Goal: Communication & Community: Answer question/provide support

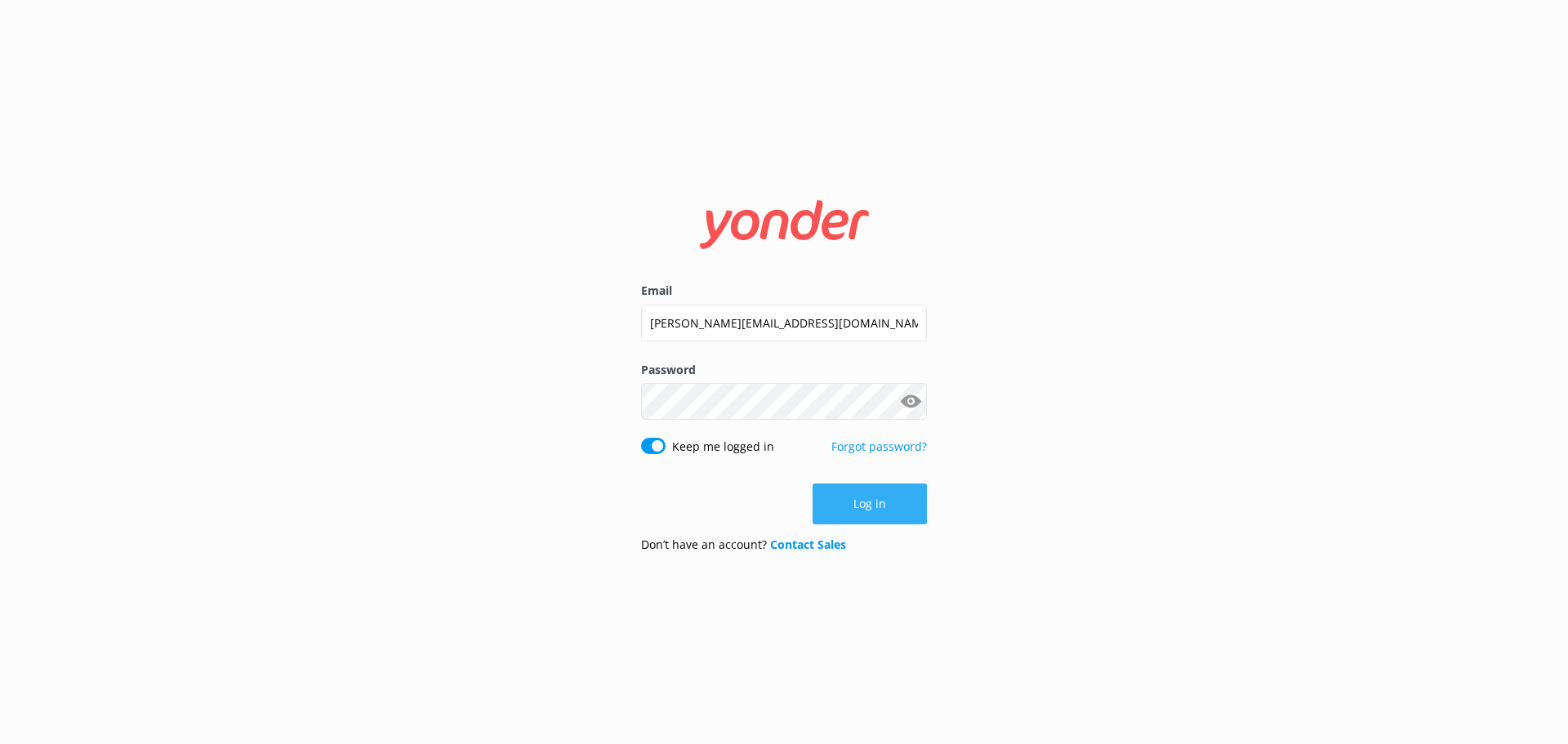
click at [860, 500] on button "Log in" at bounding box center [870, 503] width 115 height 41
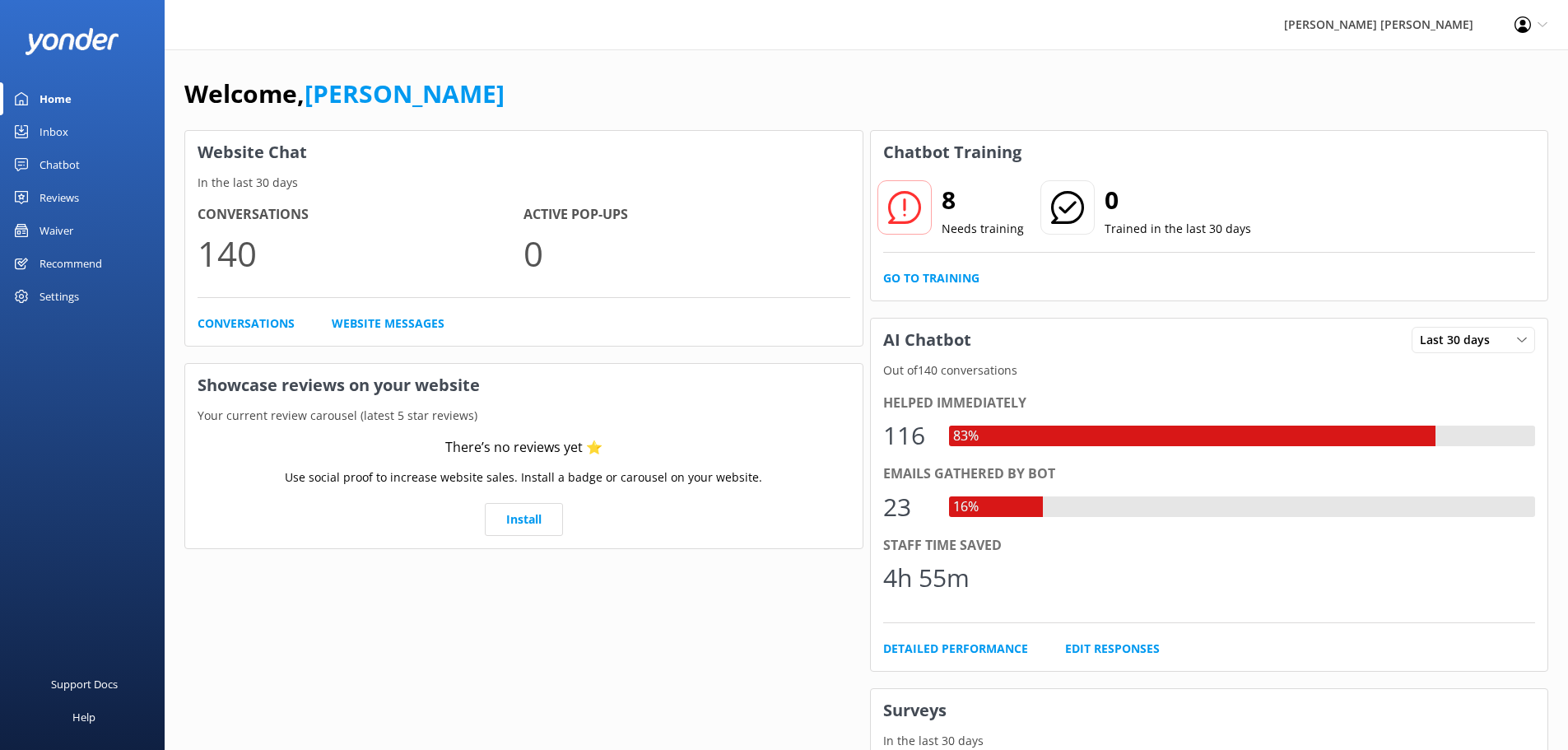
click at [63, 126] on div "Inbox" at bounding box center [54, 131] width 28 height 33
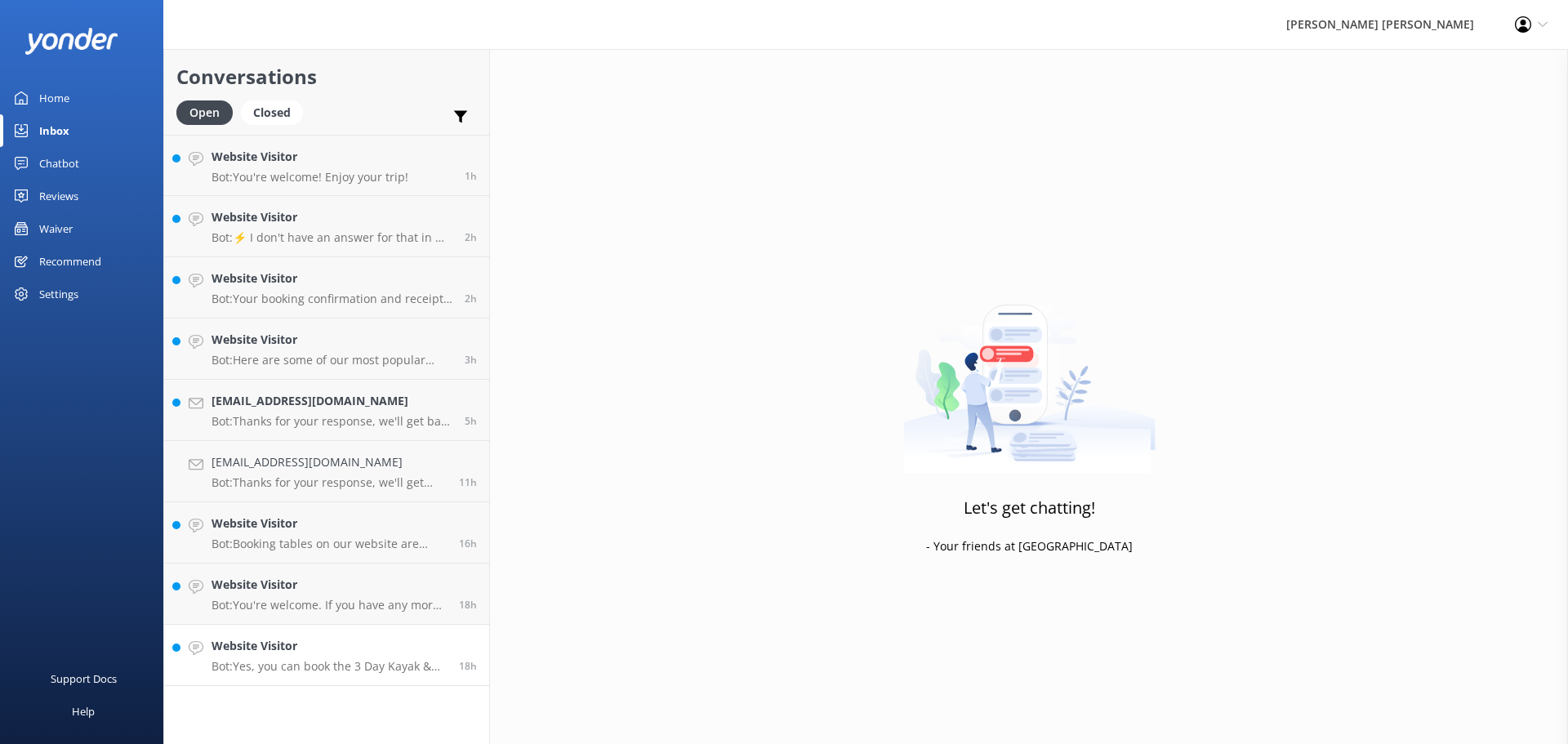
click at [375, 657] on div "Website Visitor Bot: Yes, you can book the 3 Day Kayak & Walk trip online at ht…" at bounding box center [329, 654] width 235 height 36
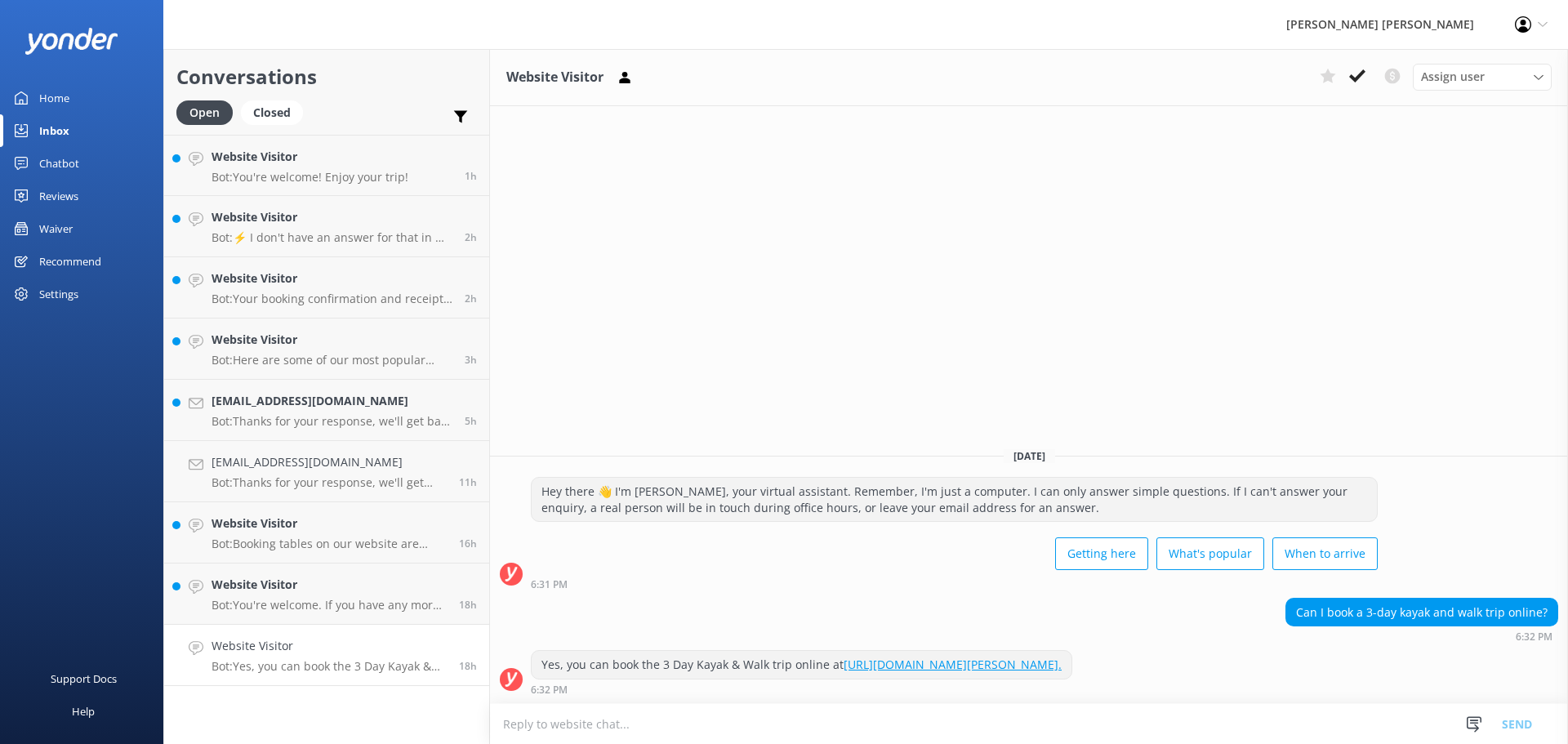
click at [1358, 83] on icon at bounding box center [1357, 76] width 17 height 17
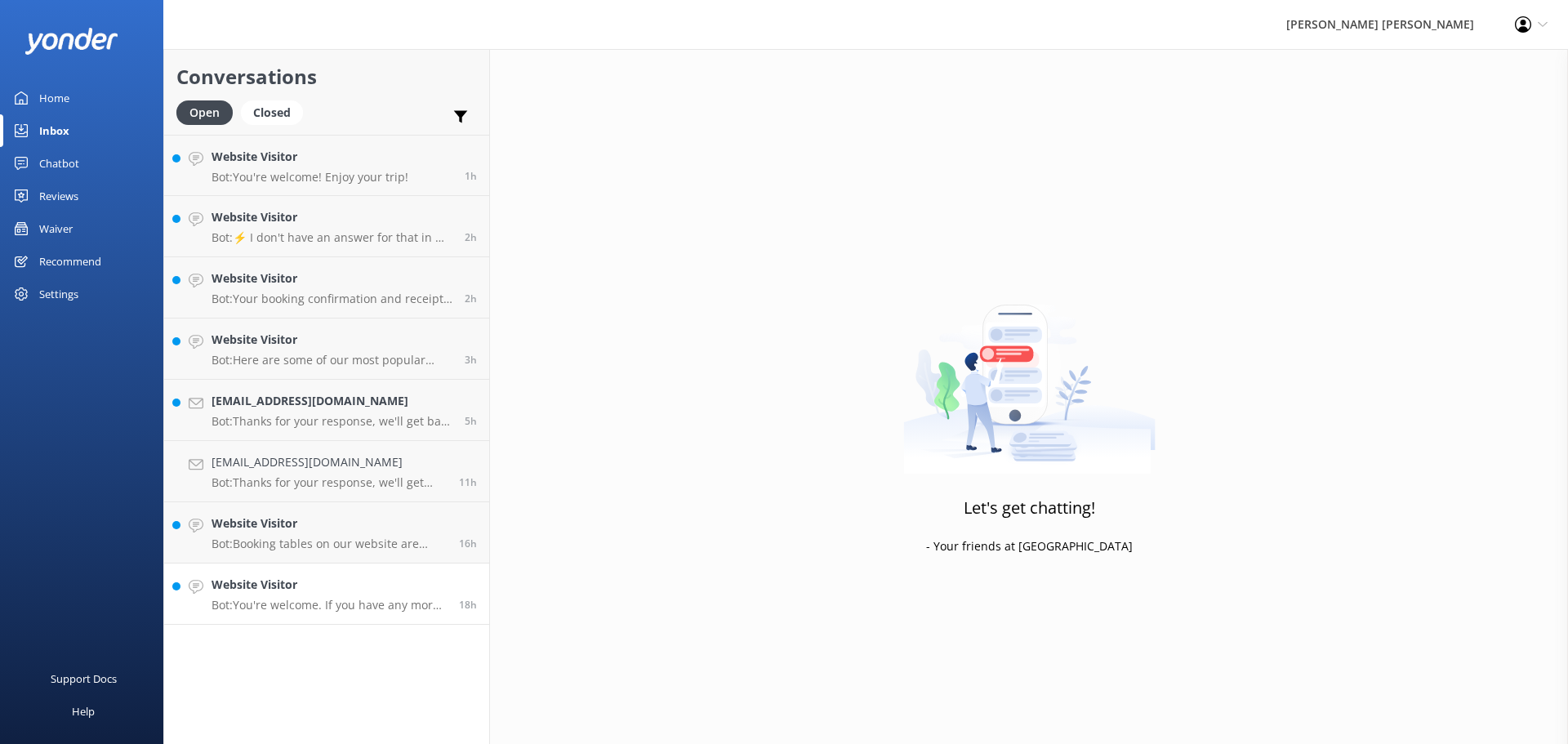
click at [351, 609] on p "Bot: You're welcome. If you have any more questions, feel free to ask!" at bounding box center [329, 605] width 235 height 15
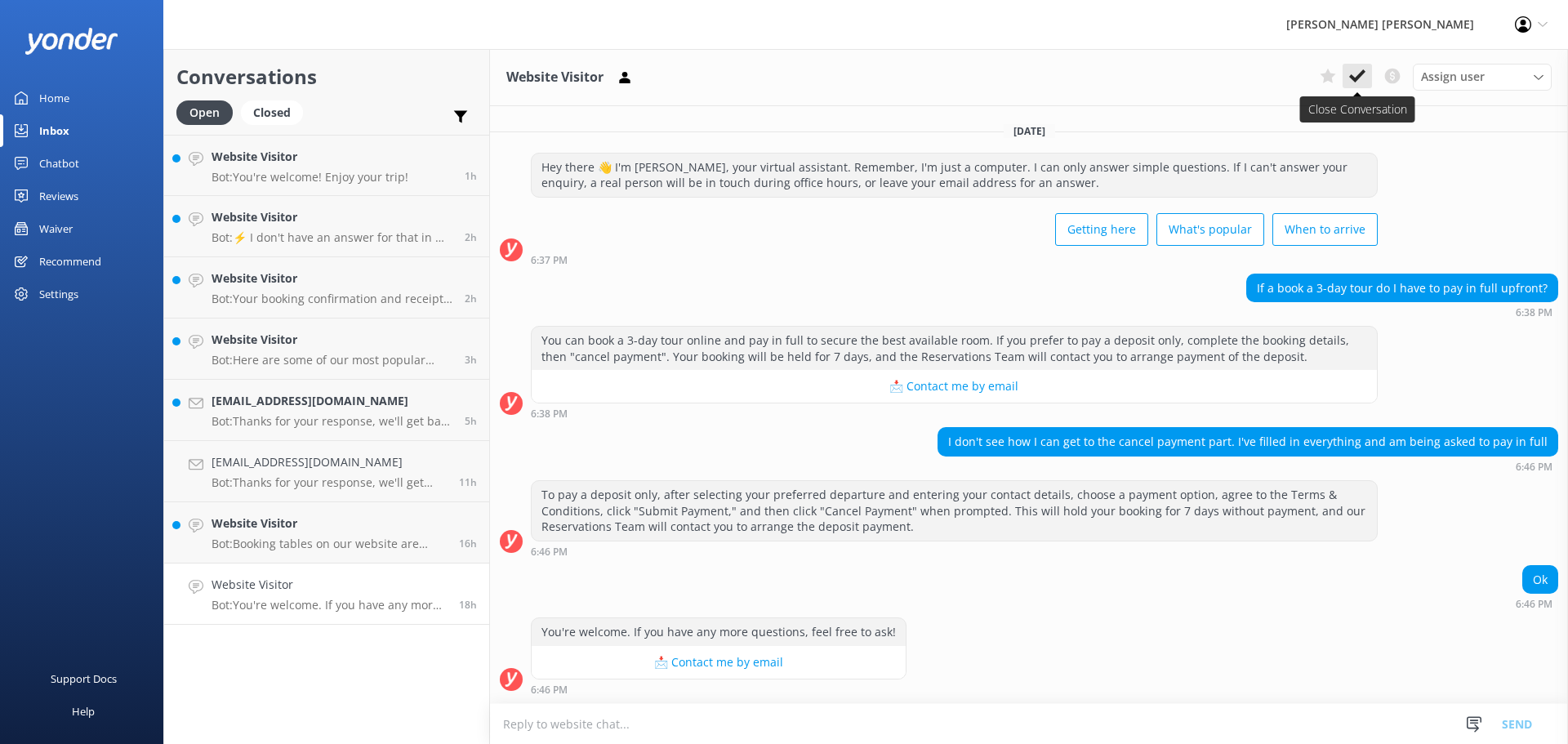
click at [1359, 79] on icon at bounding box center [1357, 76] width 17 height 17
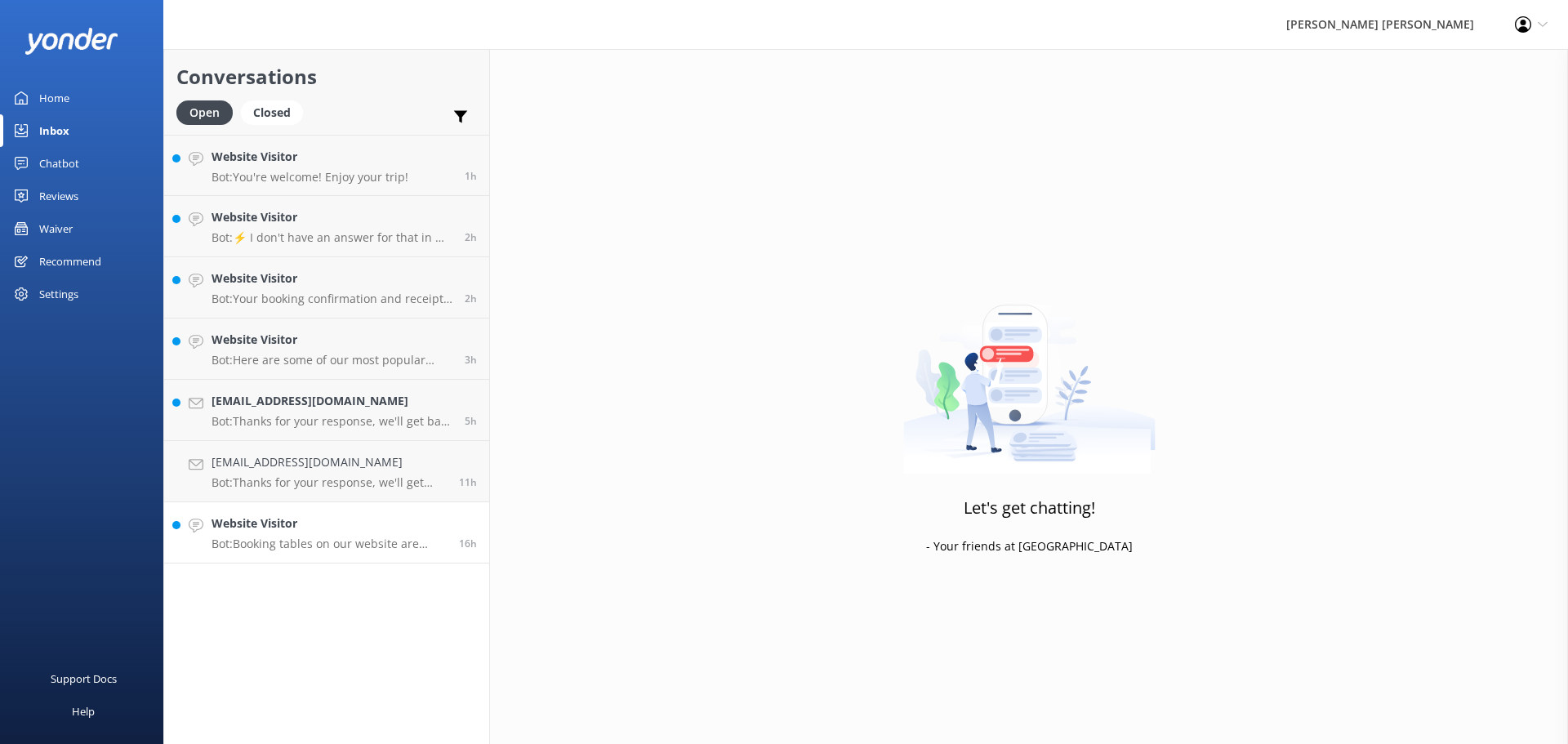
click at [316, 540] on p "Bot: Booking tables on our website are updated regularly. If there is no availa…" at bounding box center [329, 544] width 235 height 15
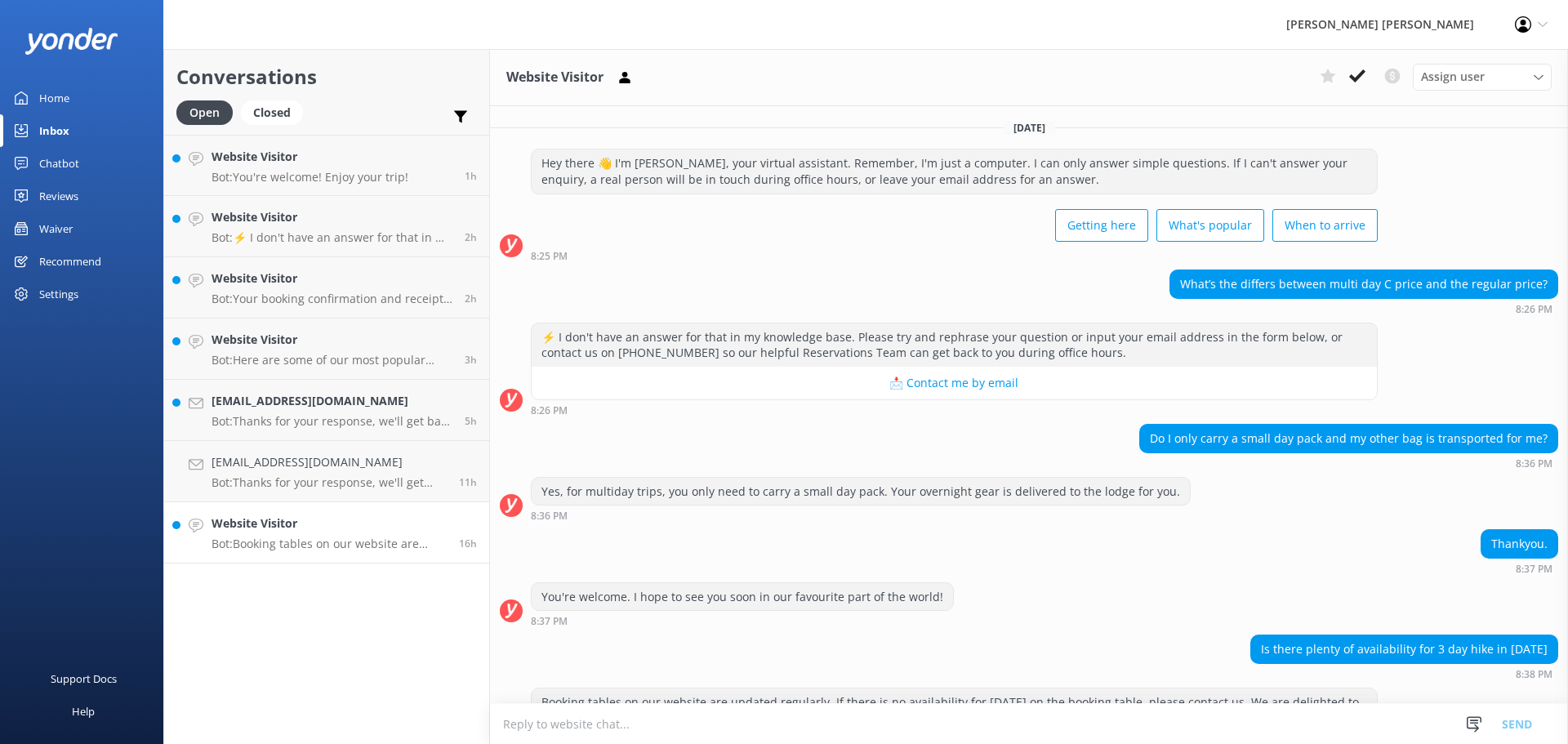
scroll to position [53, 0]
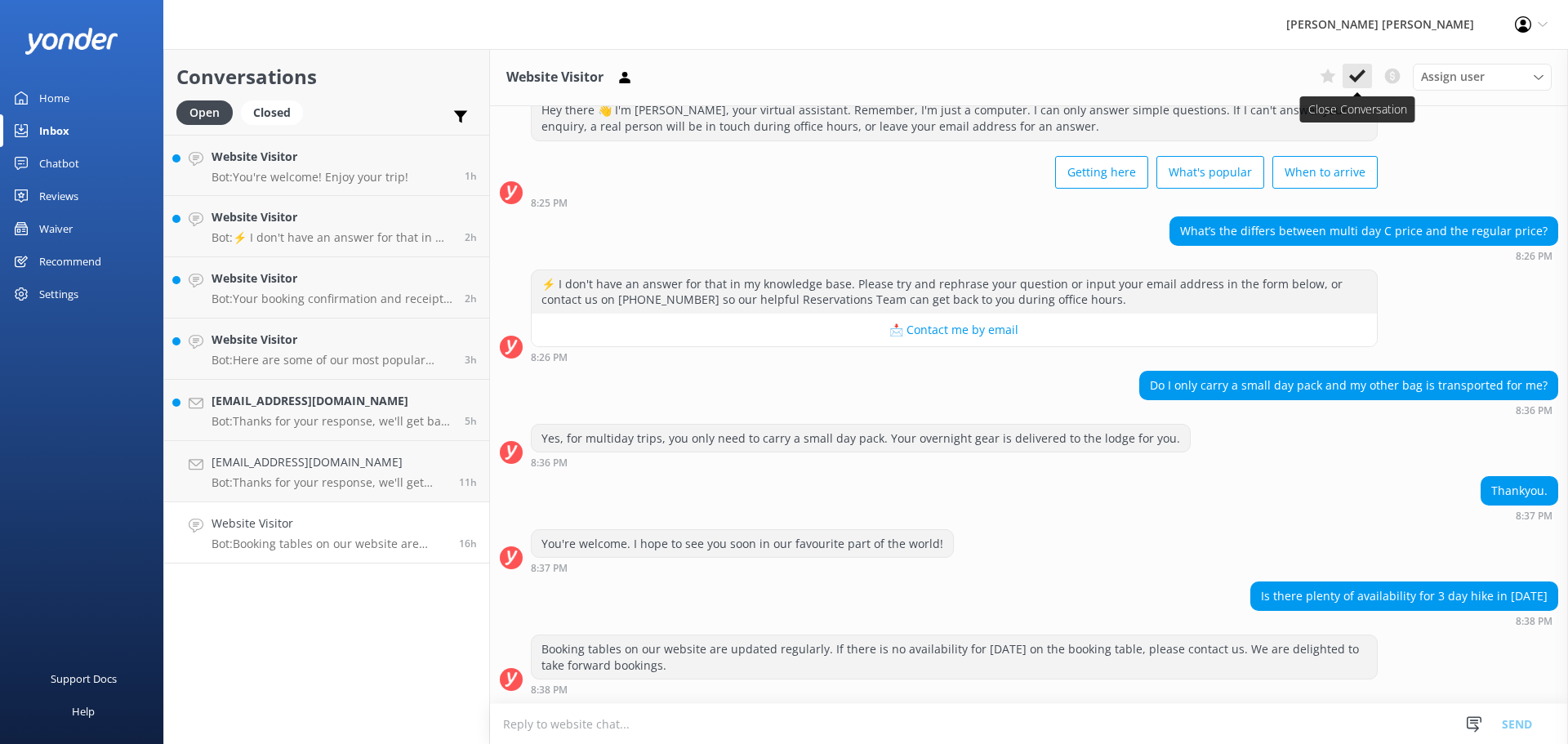
click at [1353, 81] on icon at bounding box center [1357, 76] width 17 height 17
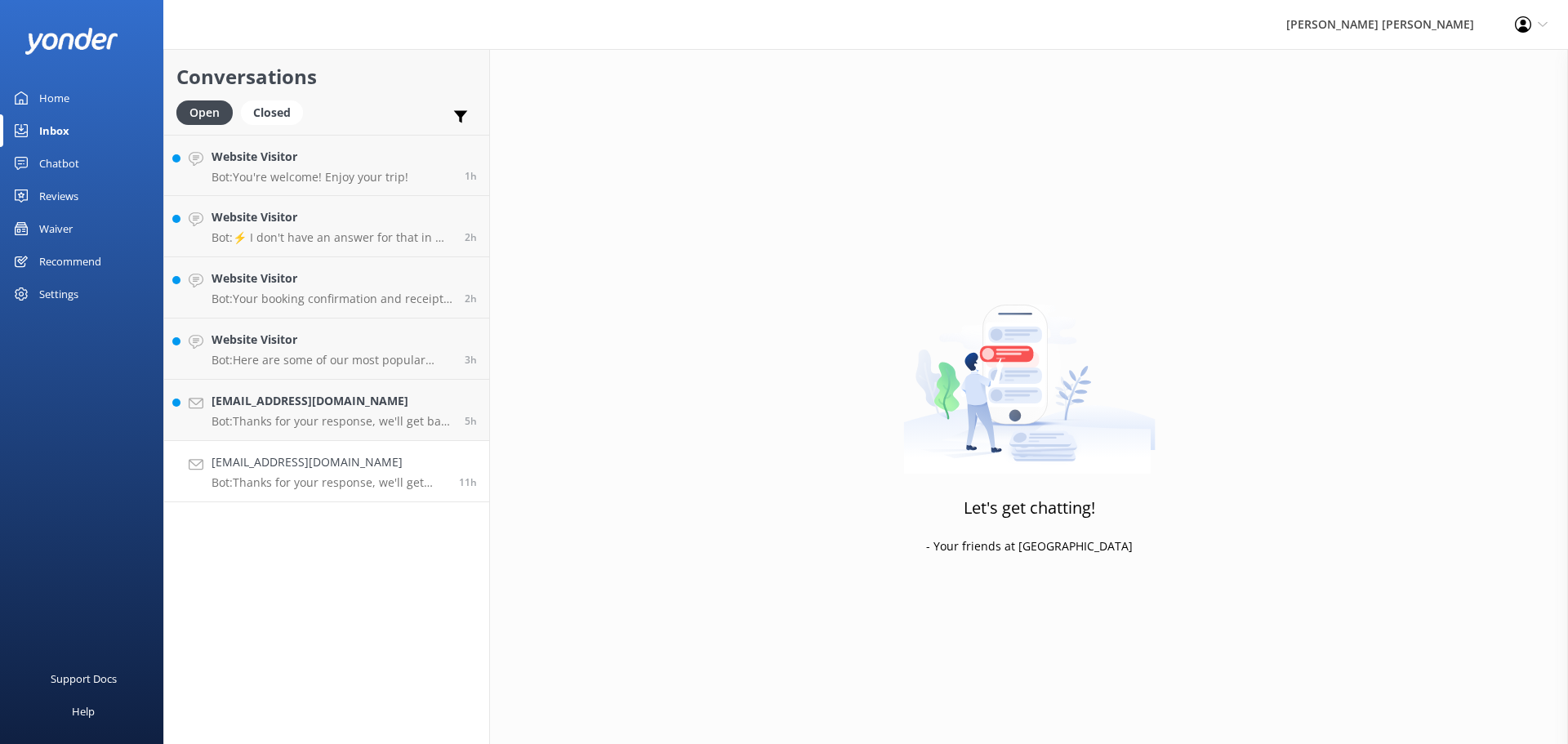
click at [307, 480] on p "Bot: Thanks for your response, we'll get back to you as soon as we can during o…" at bounding box center [329, 482] width 235 height 15
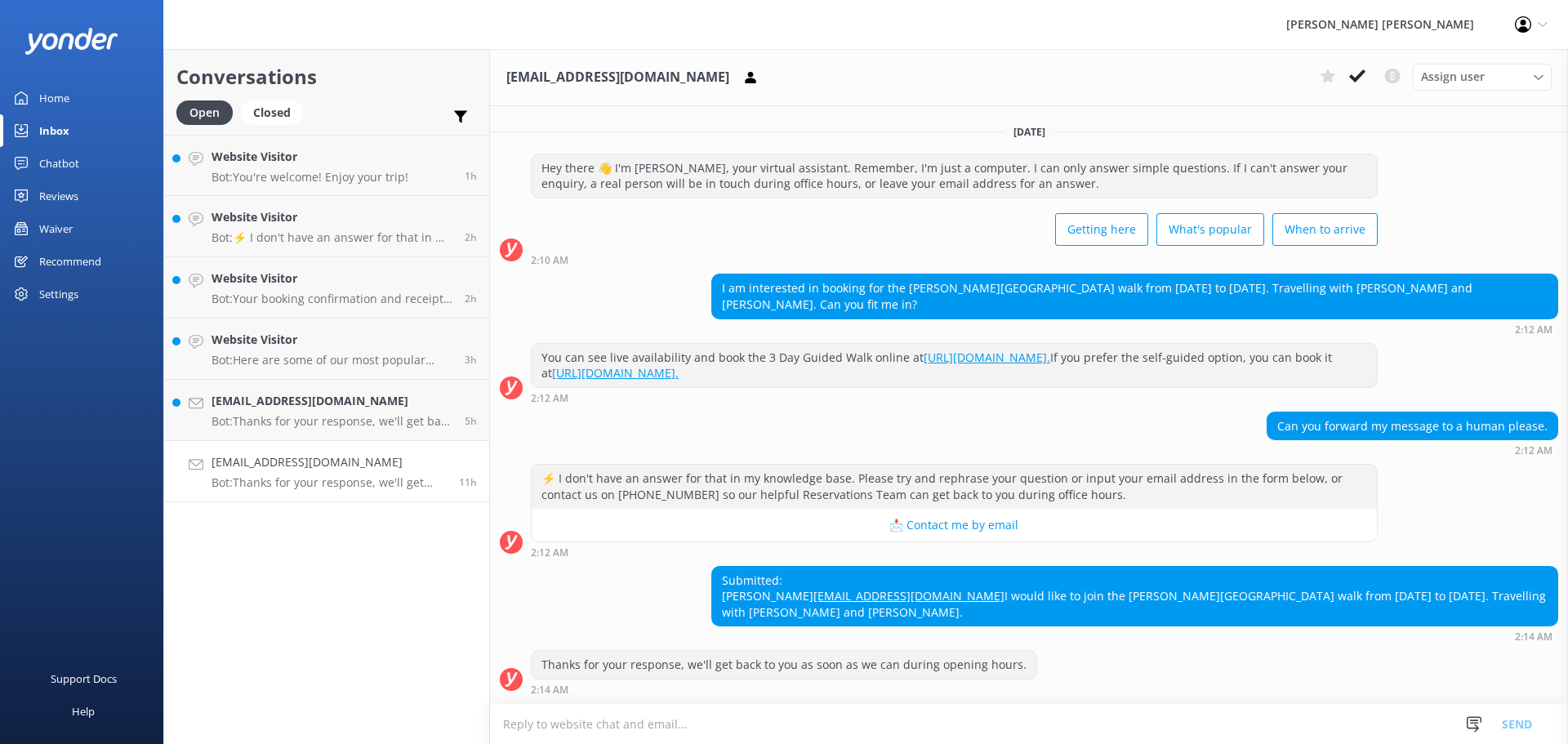
scroll to position [12, 0]
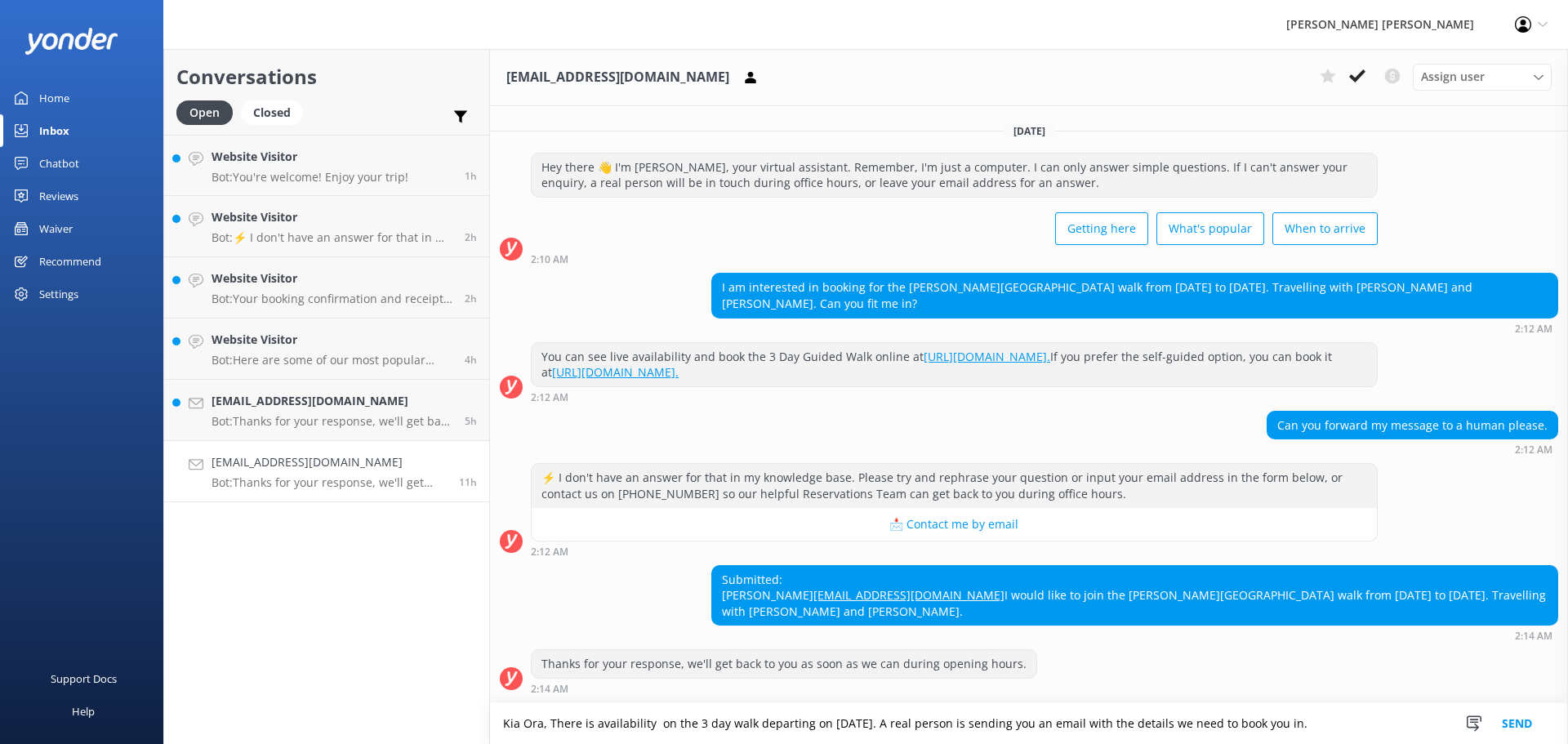
click at [857, 724] on textarea "Kia Ora, There is availability on the 3 day walk departing on [DATE]. A real pe…" at bounding box center [1028, 723] width 1077 height 41
type textarea "Kia Ora, There is availability on the 3 day walk departing on [DATE]. A real pe…"
click at [1522, 724] on button "Send" at bounding box center [1517, 723] width 61 height 41
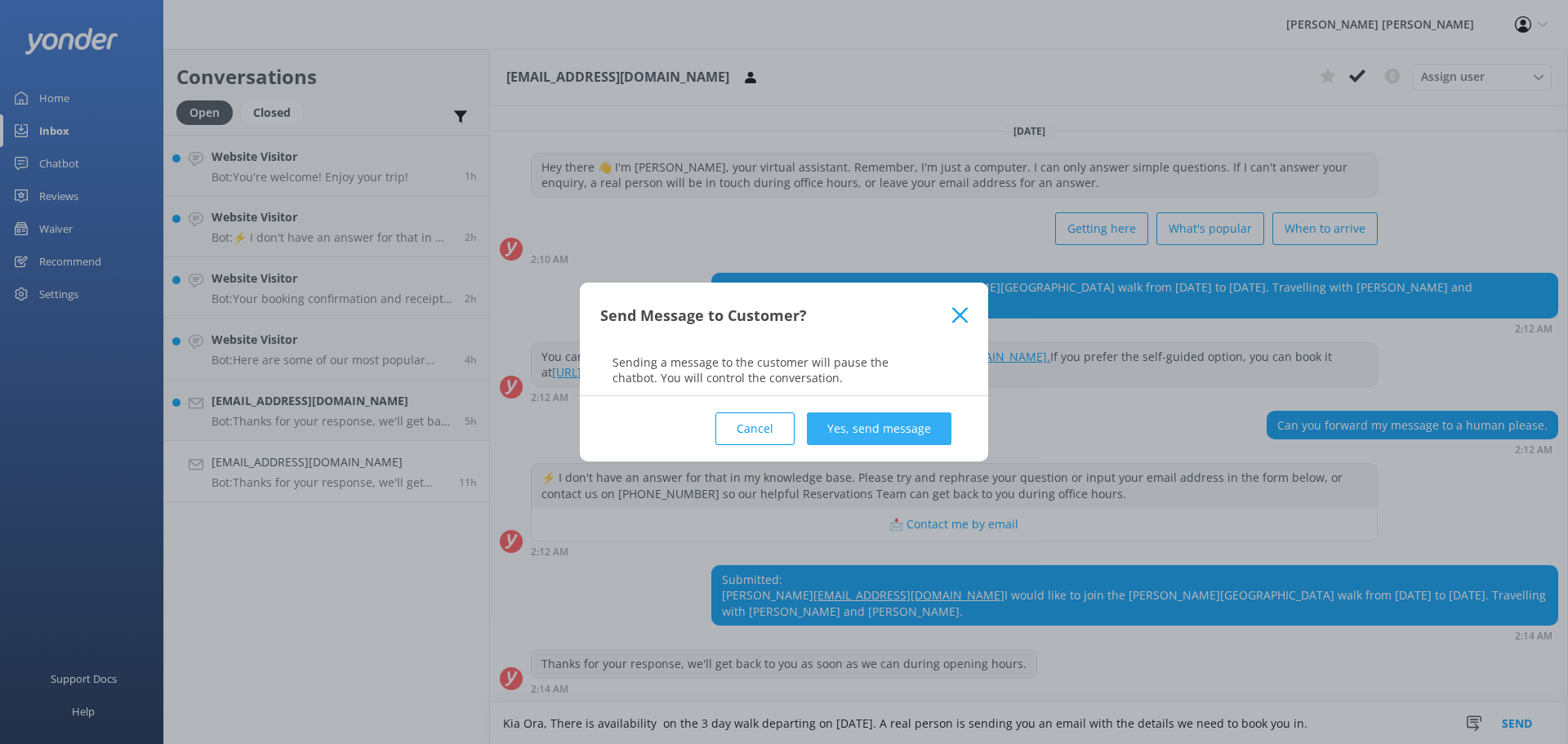
click at [887, 431] on button "Yes, send message" at bounding box center [879, 428] width 144 height 32
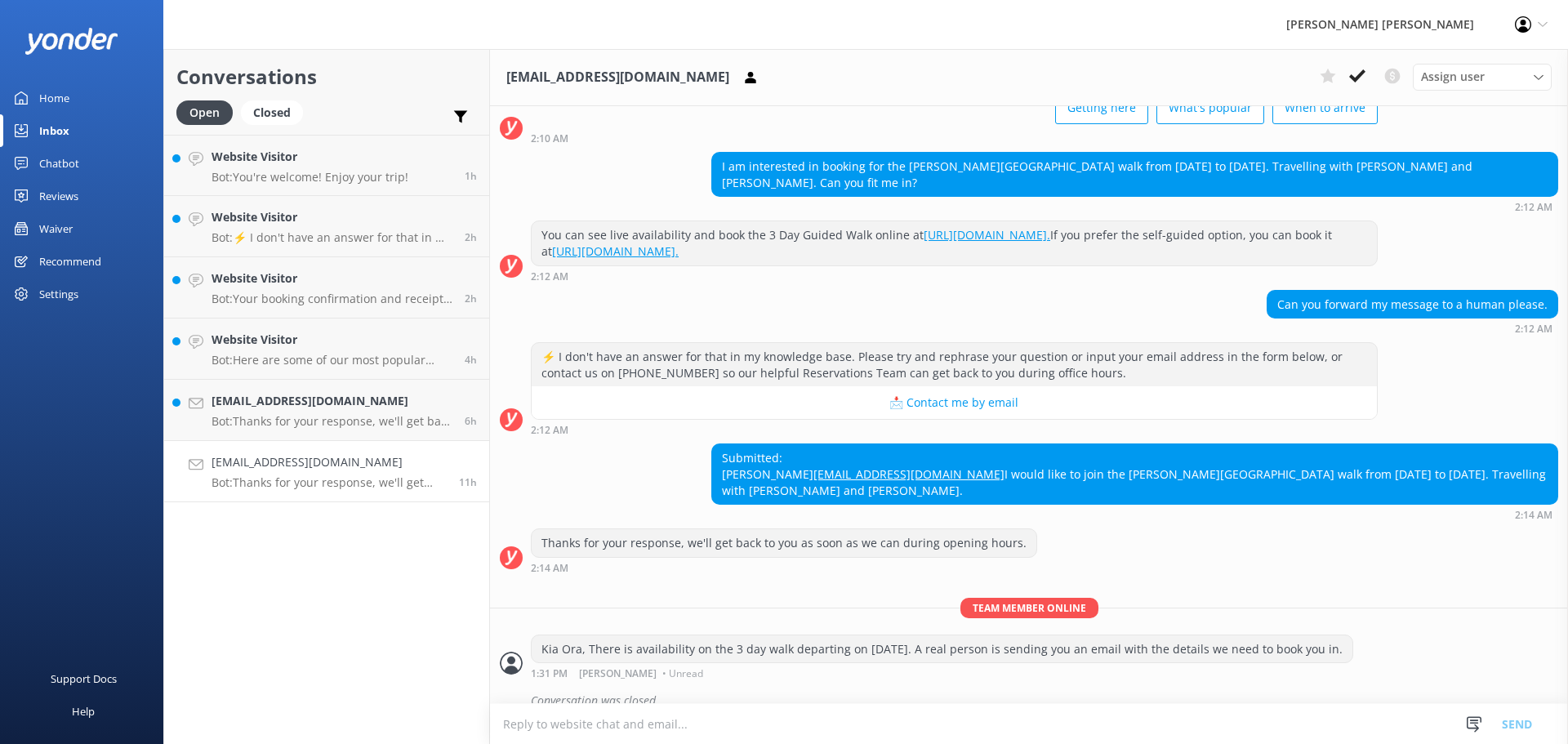
scroll to position [154, 0]
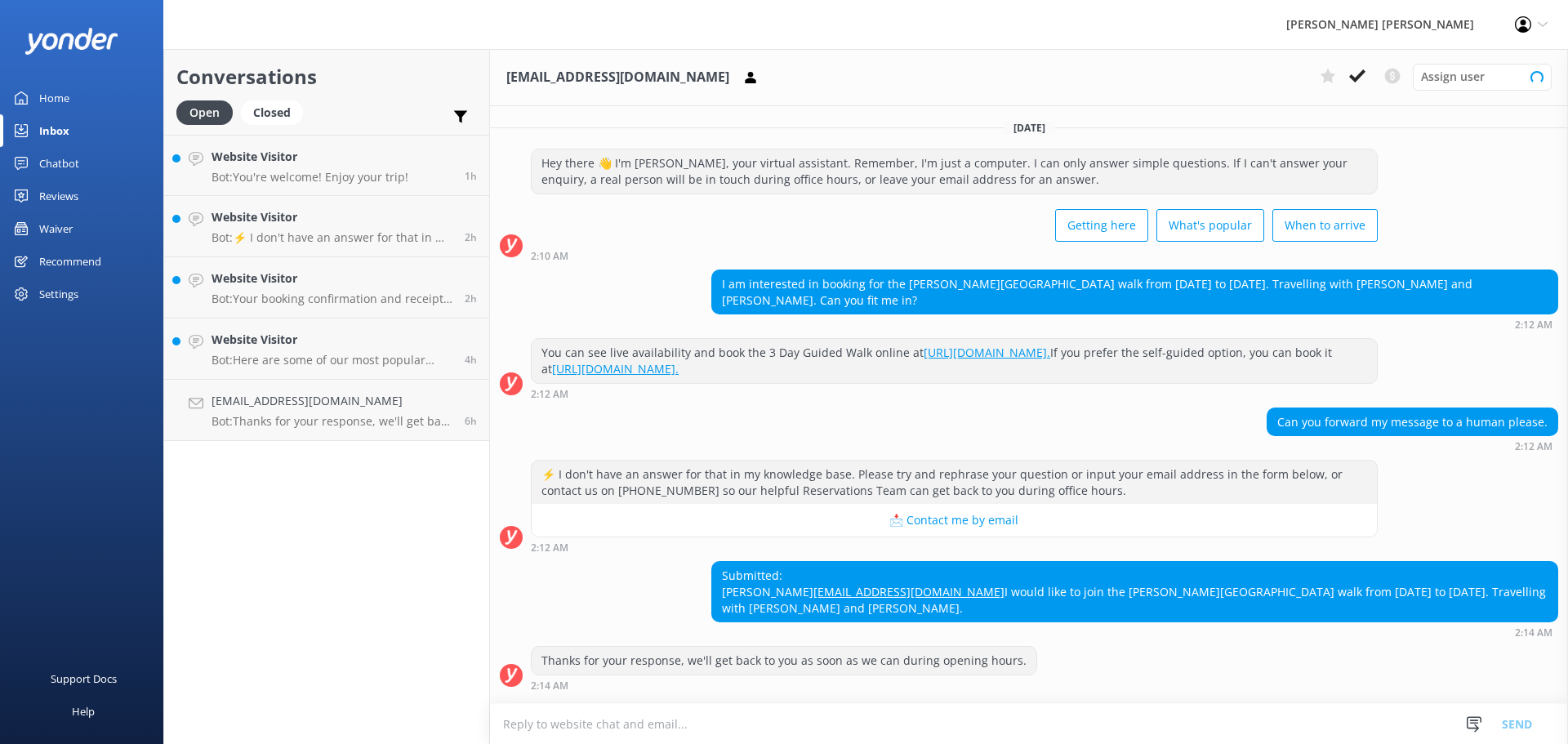
scroll to position [154, 0]
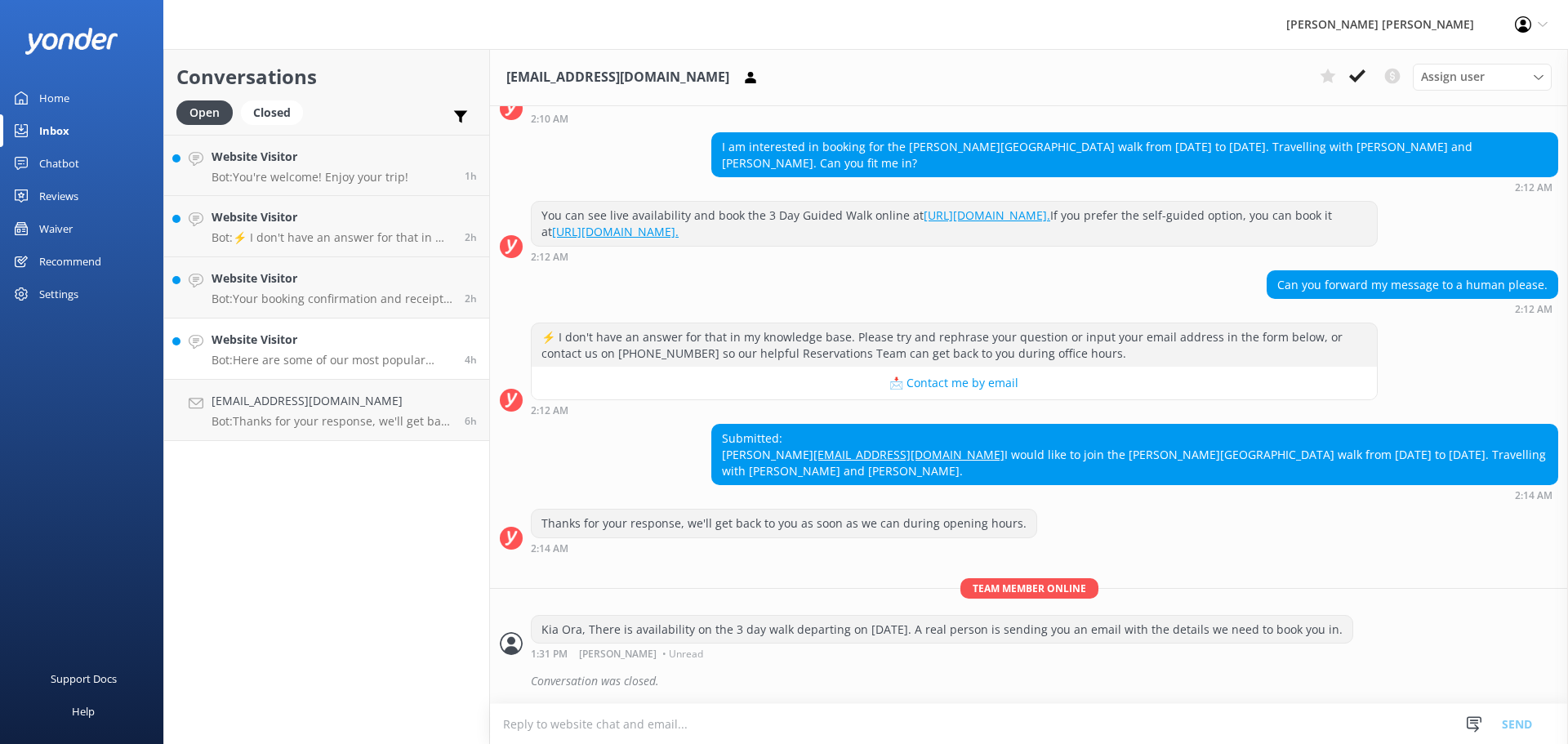
click at [284, 348] on h4 "Website Visitor" at bounding box center [332, 340] width 241 height 18
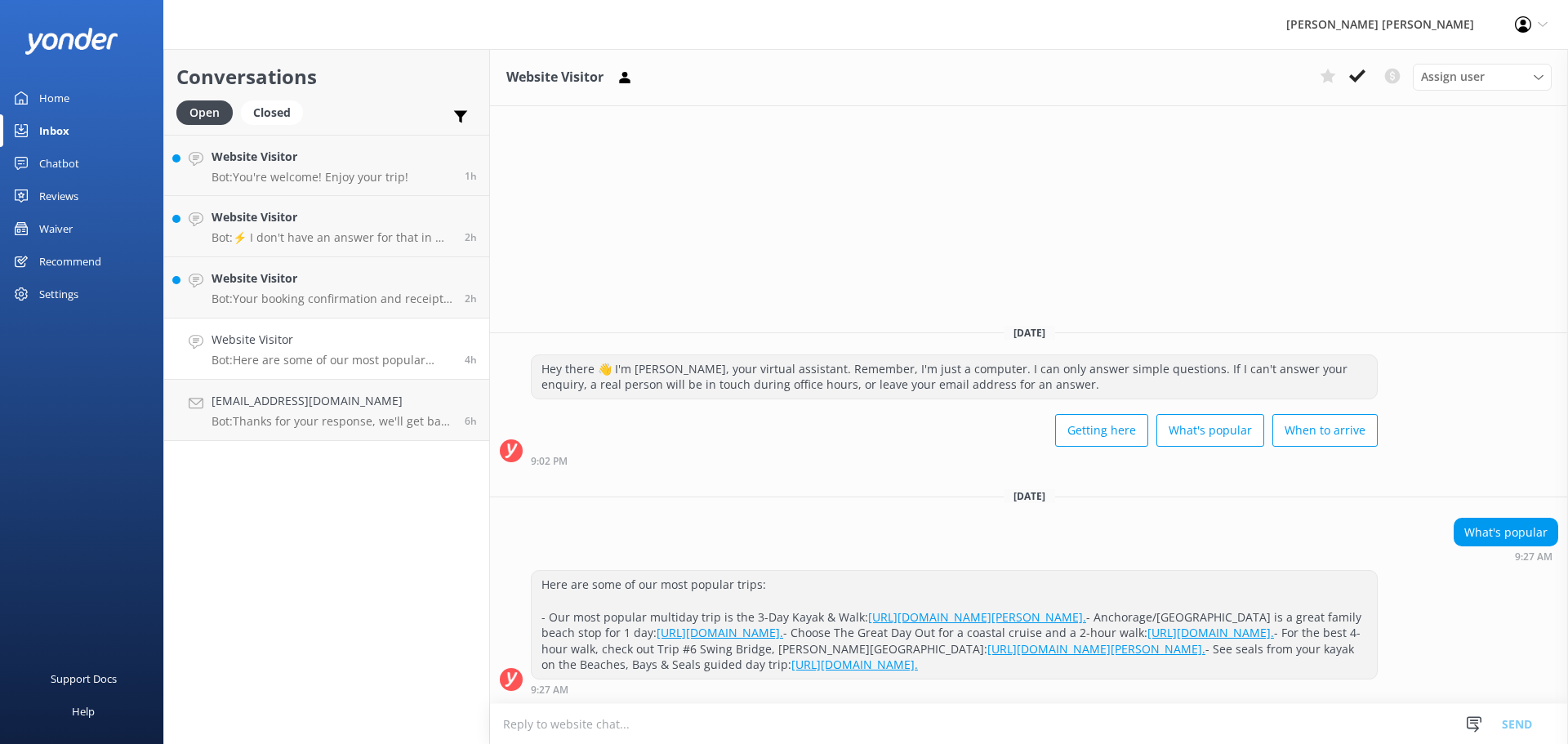
click at [1361, 78] on icon at bounding box center [1357, 76] width 17 height 17
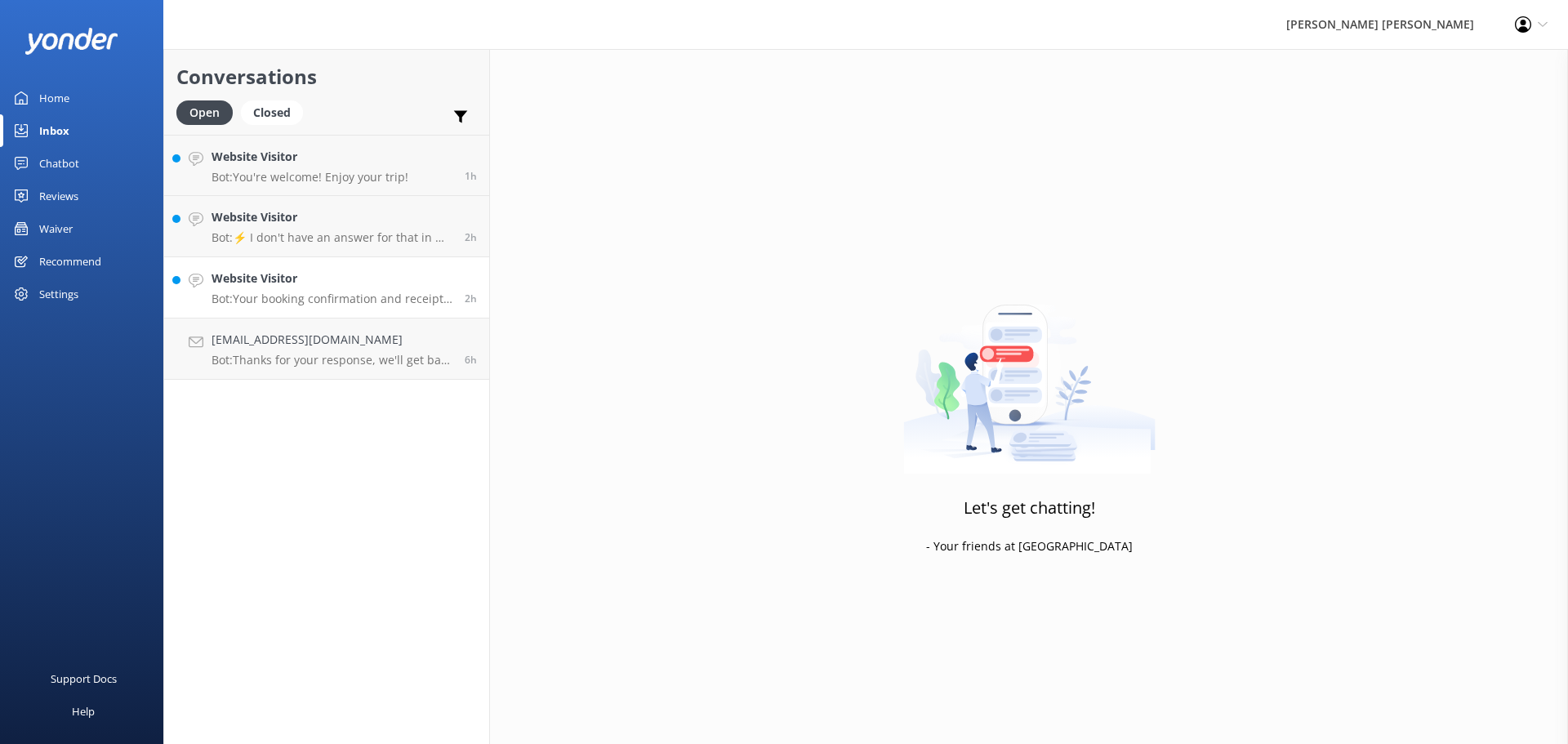
click at [295, 296] on p "Bot: Your booking confirmation and receipt may take up to 30 minutes to reach y…" at bounding box center [332, 299] width 241 height 15
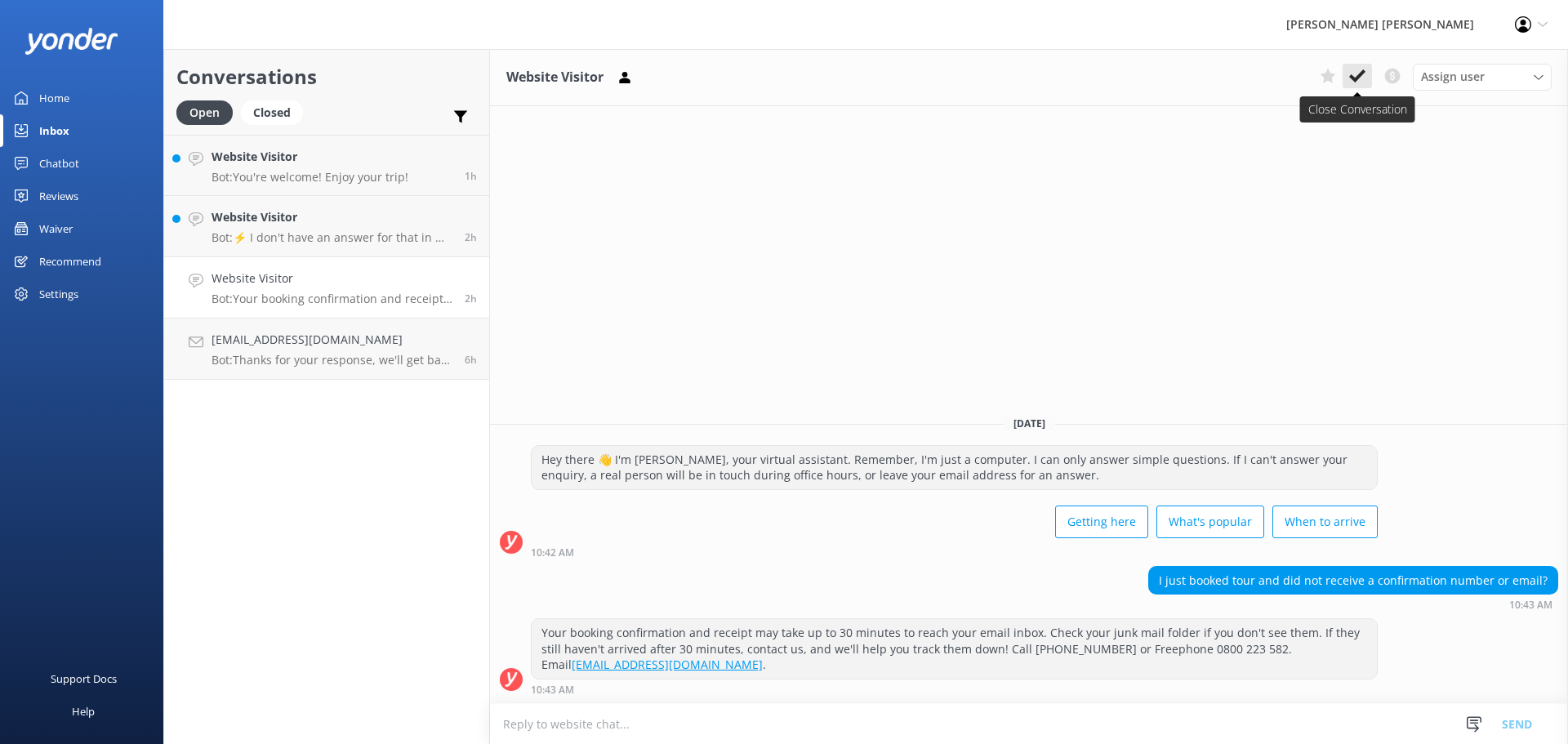
click at [1356, 77] on use at bounding box center [1357, 76] width 17 height 13
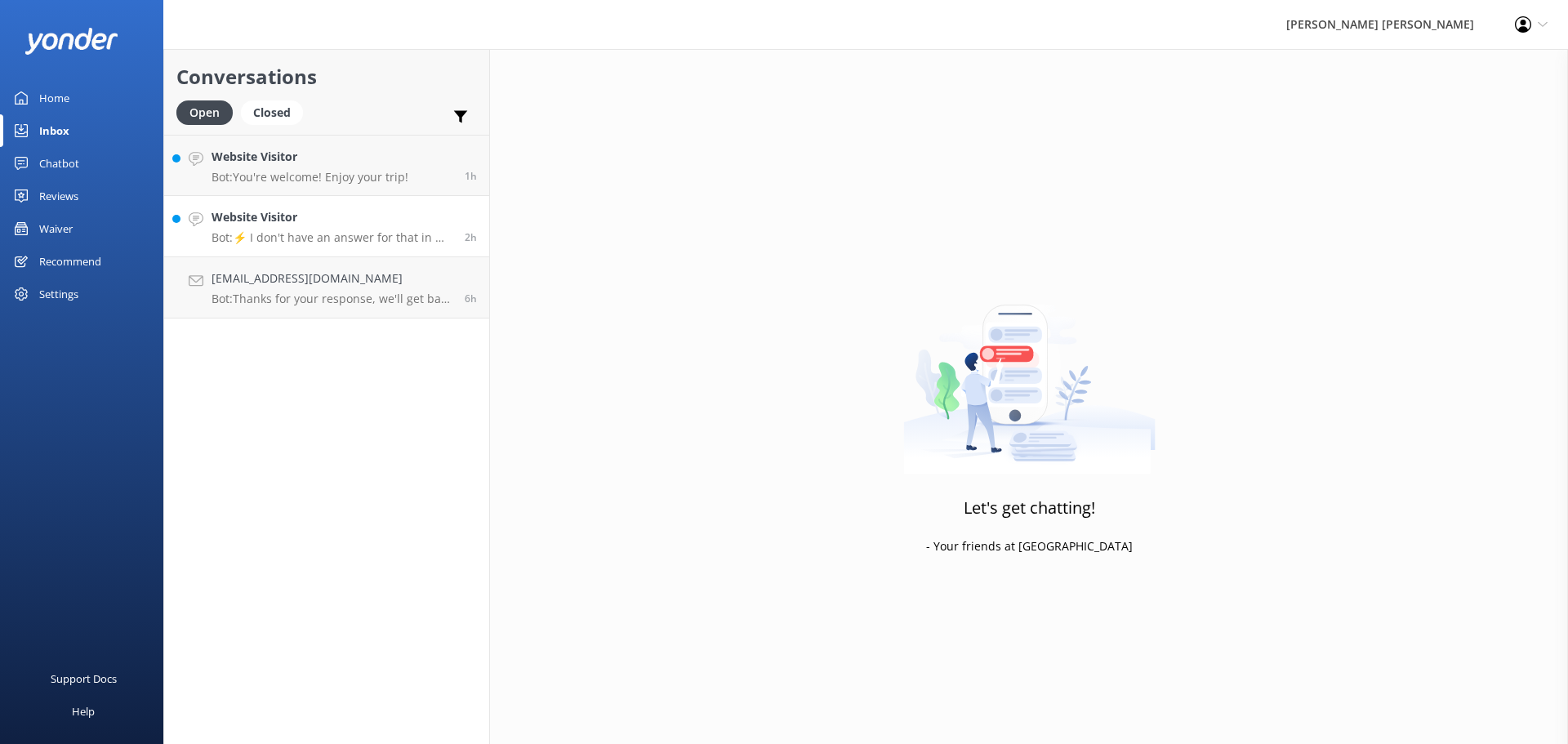
click at [271, 214] on h4 "Website Visitor" at bounding box center [332, 218] width 241 height 18
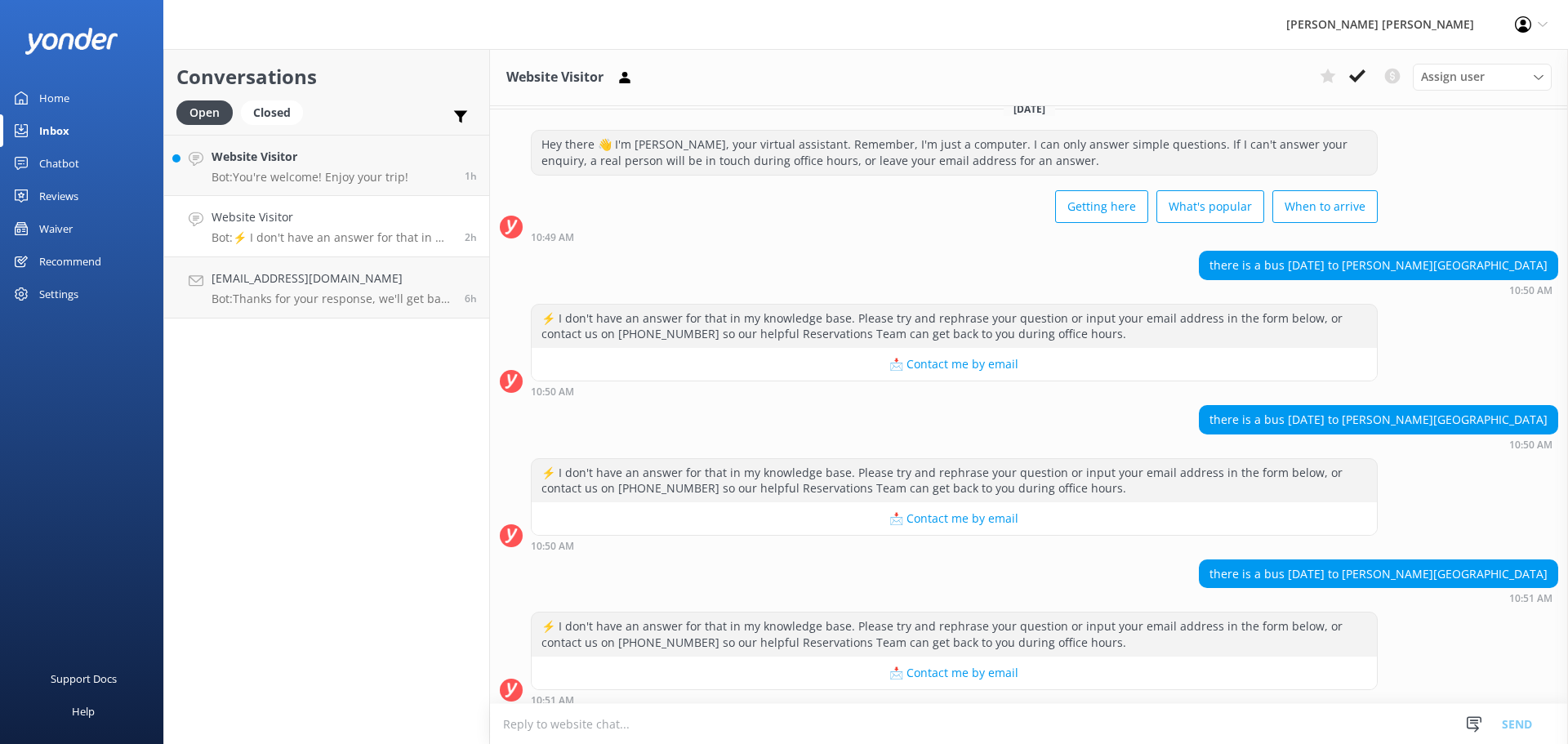
scroll to position [29, 0]
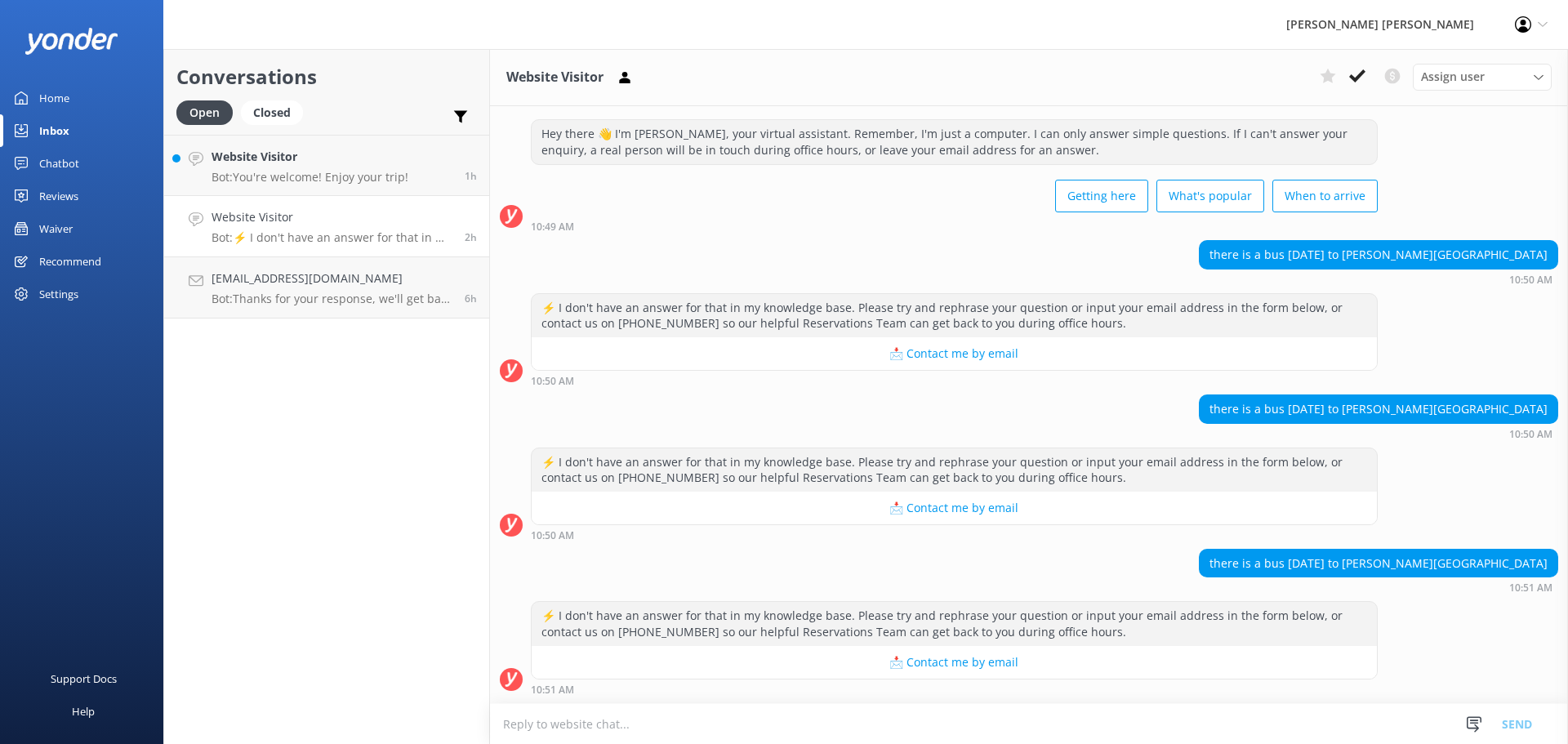
click at [697, 725] on textarea at bounding box center [1028, 724] width 1077 height 40
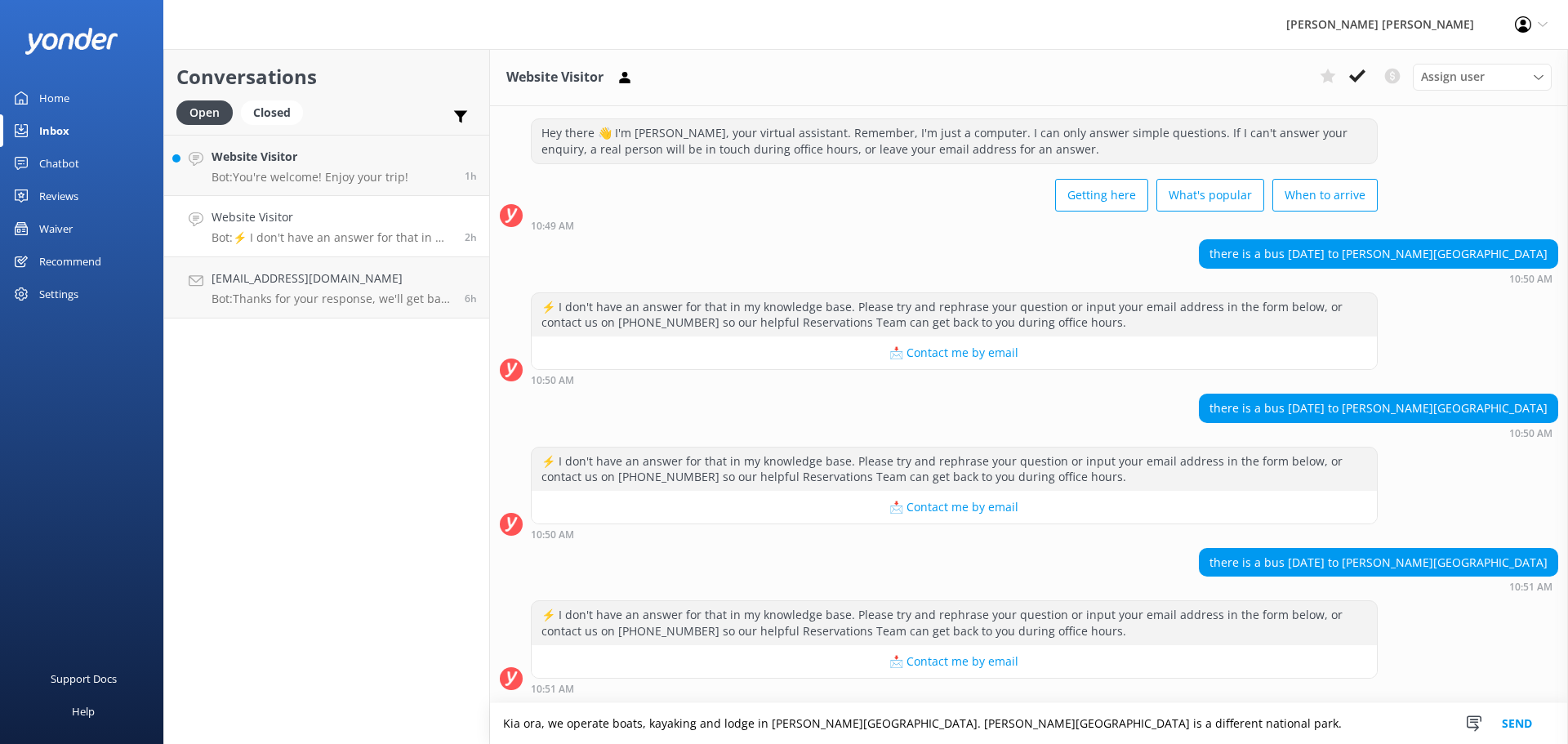
click at [745, 723] on textarea "Kia ora, we operate boats, kayaking and lodge in Abel Tasman National Park. Nel…" at bounding box center [1028, 723] width 1077 height 41
type textarea "Kia ora, we operate boats, kayaking and lodges in Abel Tasman National Park. Ne…"
click at [1512, 723] on button "Send" at bounding box center [1517, 723] width 61 height 41
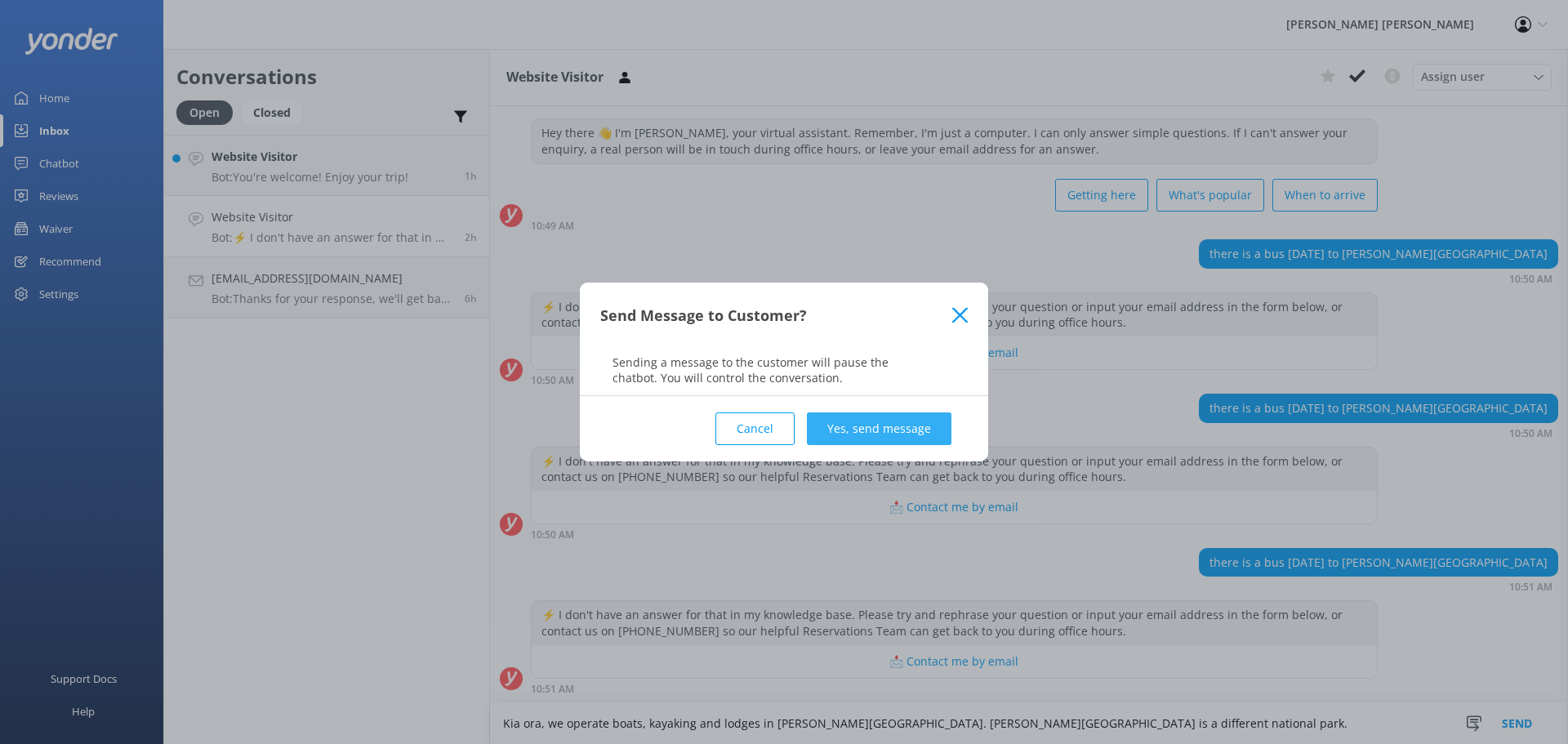
click at [883, 429] on button "Yes, send message" at bounding box center [879, 428] width 144 height 32
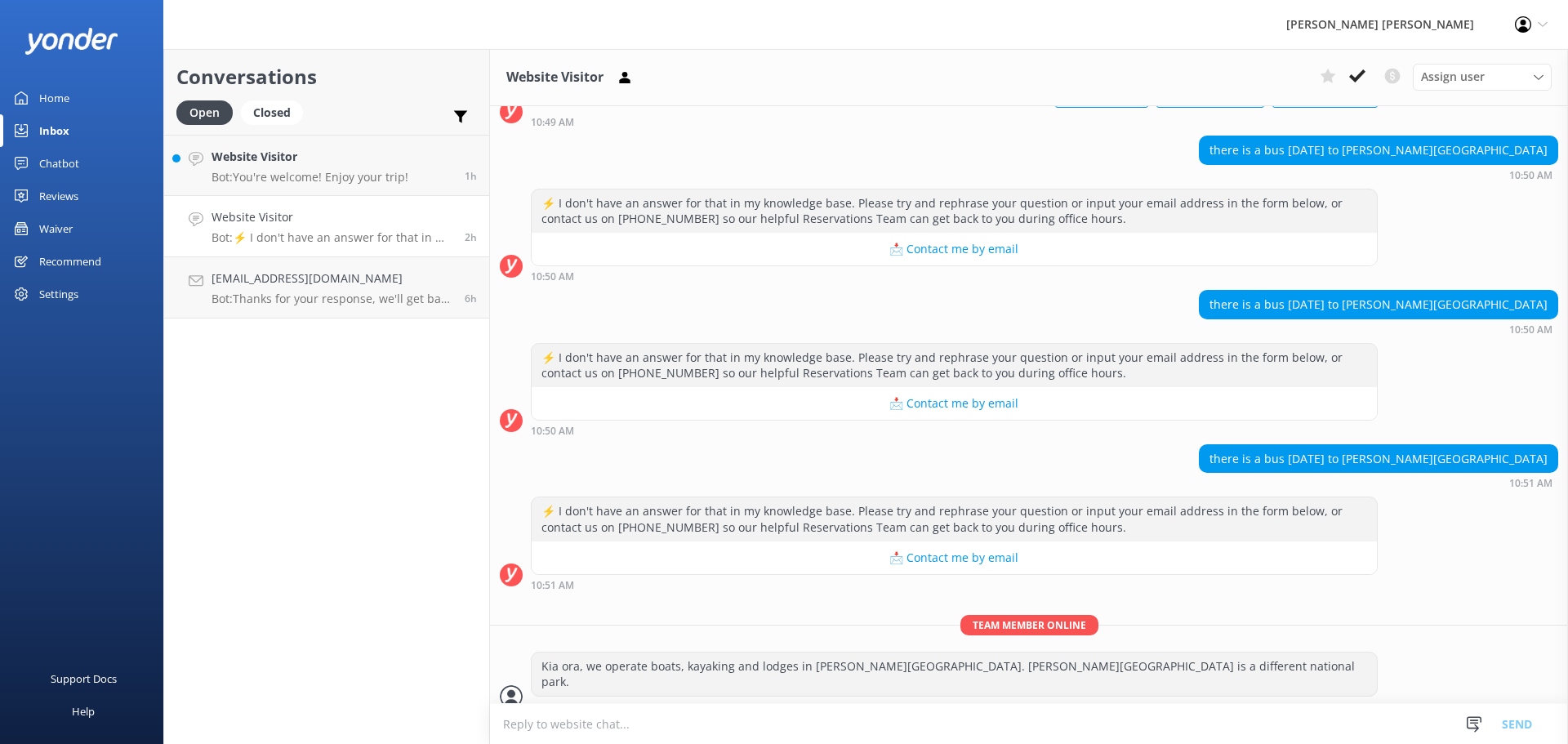
scroll to position [135, 0]
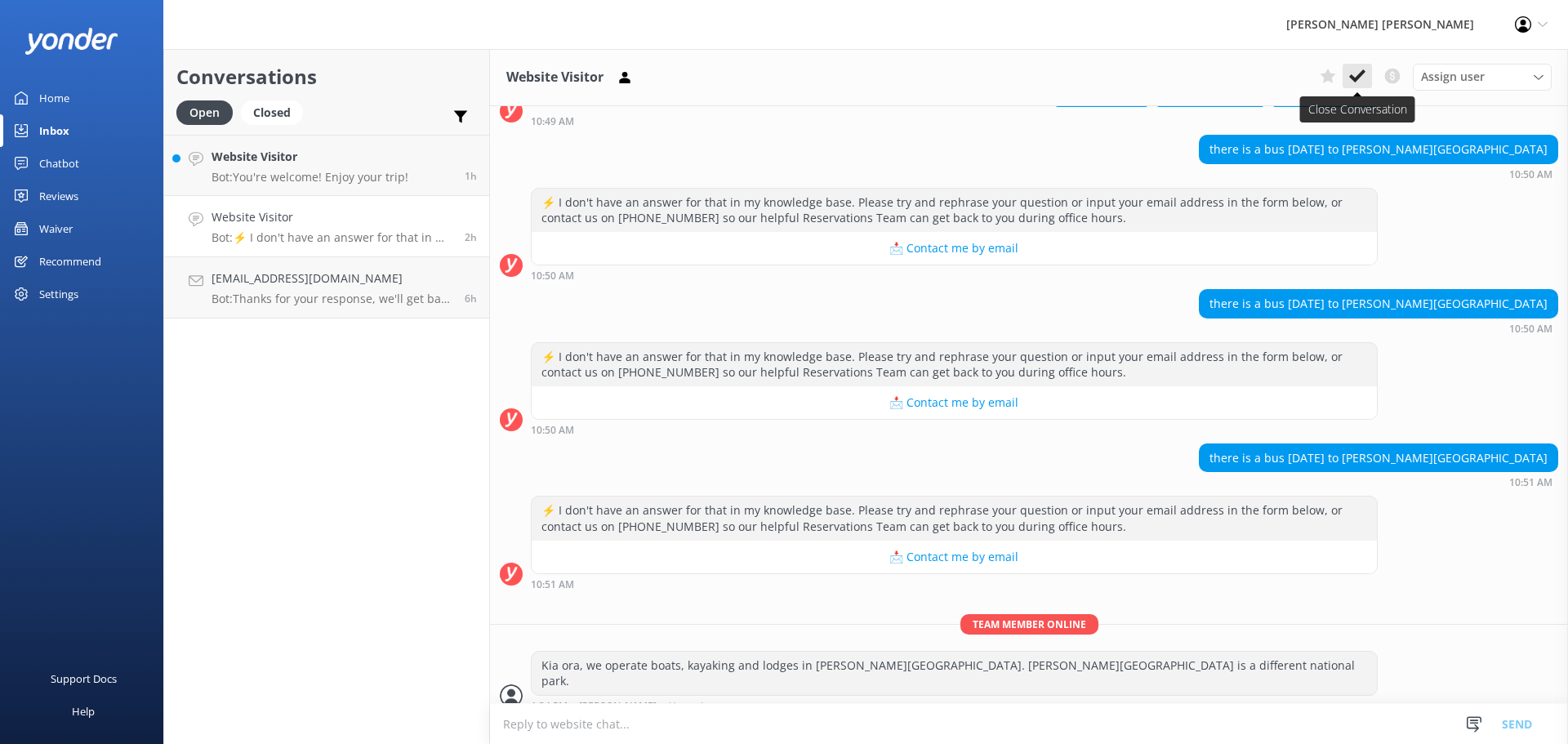
click at [1351, 76] on use at bounding box center [1357, 76] width 17 height 13
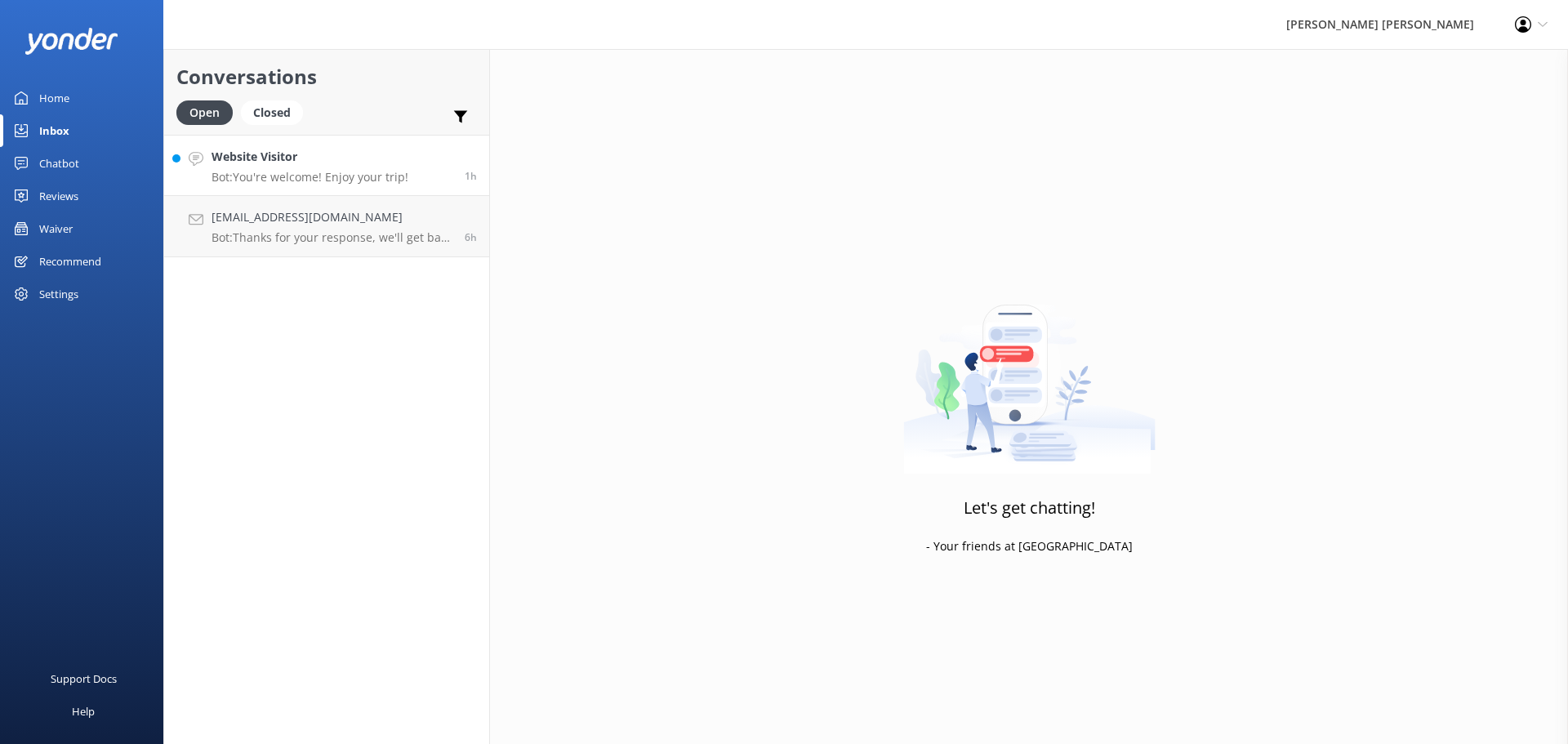
click at [339, 176] on p "Bot: You're welcome! Enjoy your trip!" at bounding box center [310, 178] width 197 height 15
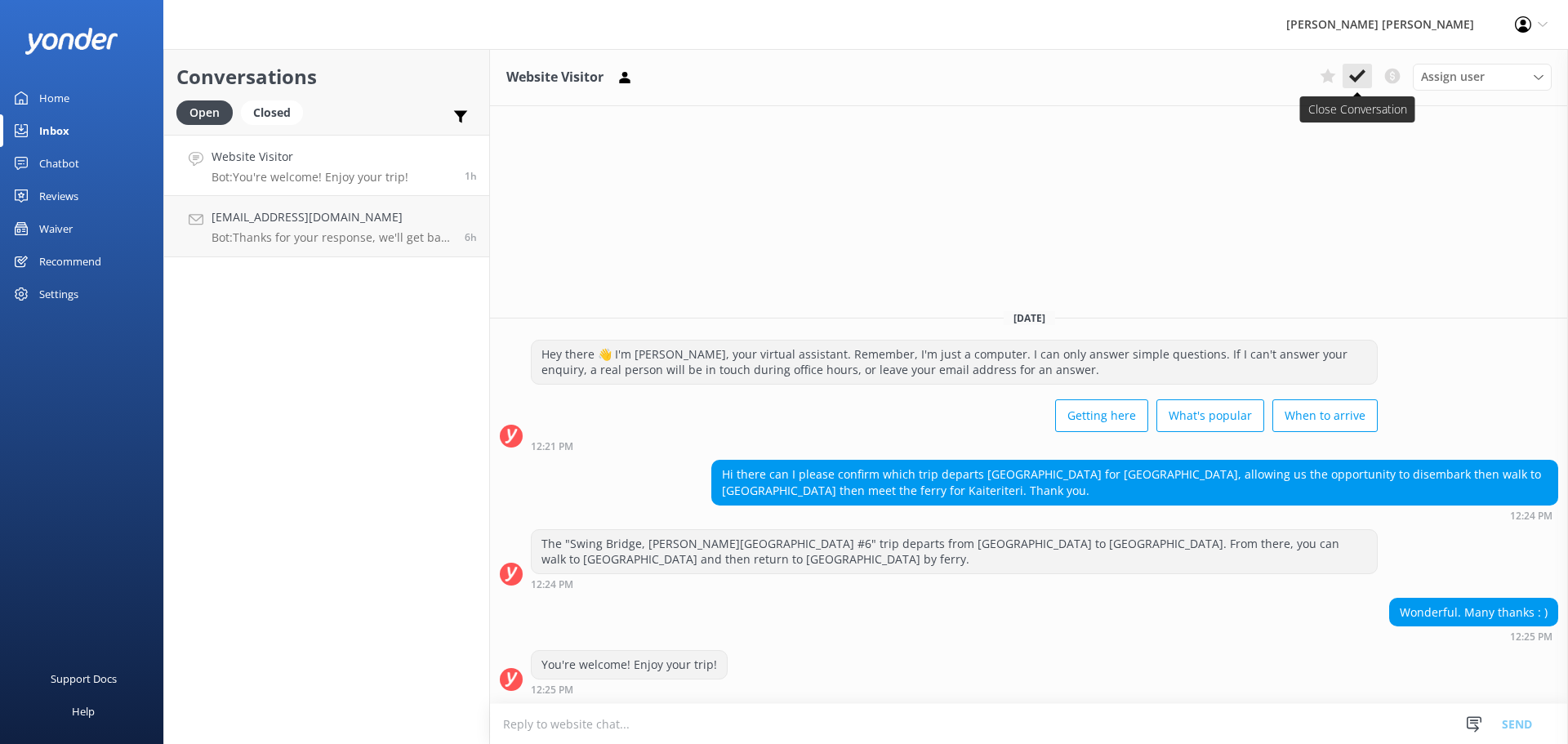
click at [1354, 75] on icon at bounding box center [1357, 76] width 17 height 17
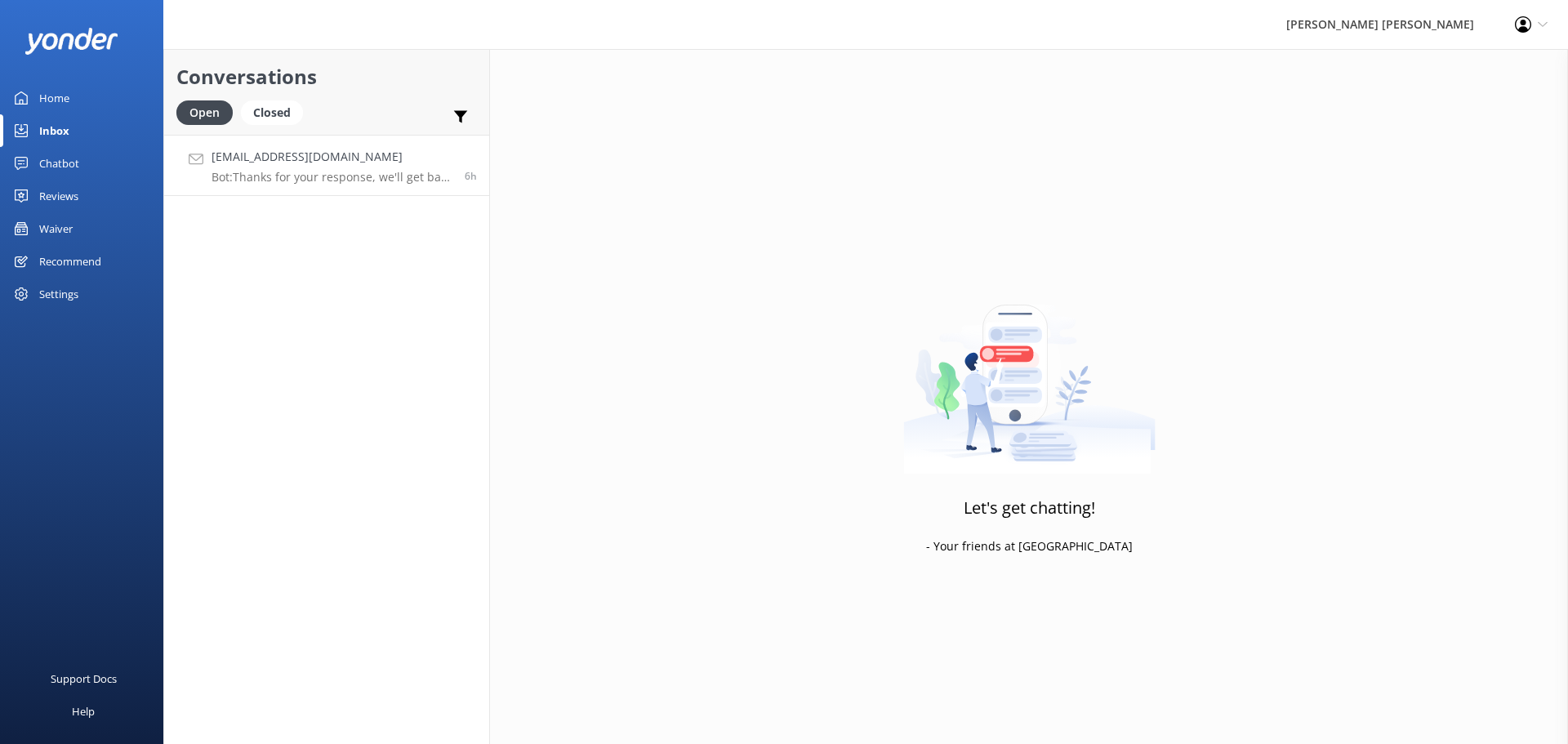
click at [330, 177] on p "Bot: Thanks for your response, we'll get back to you as soon as we can during o…" at bounding box center [332, 178] width 241 height 15
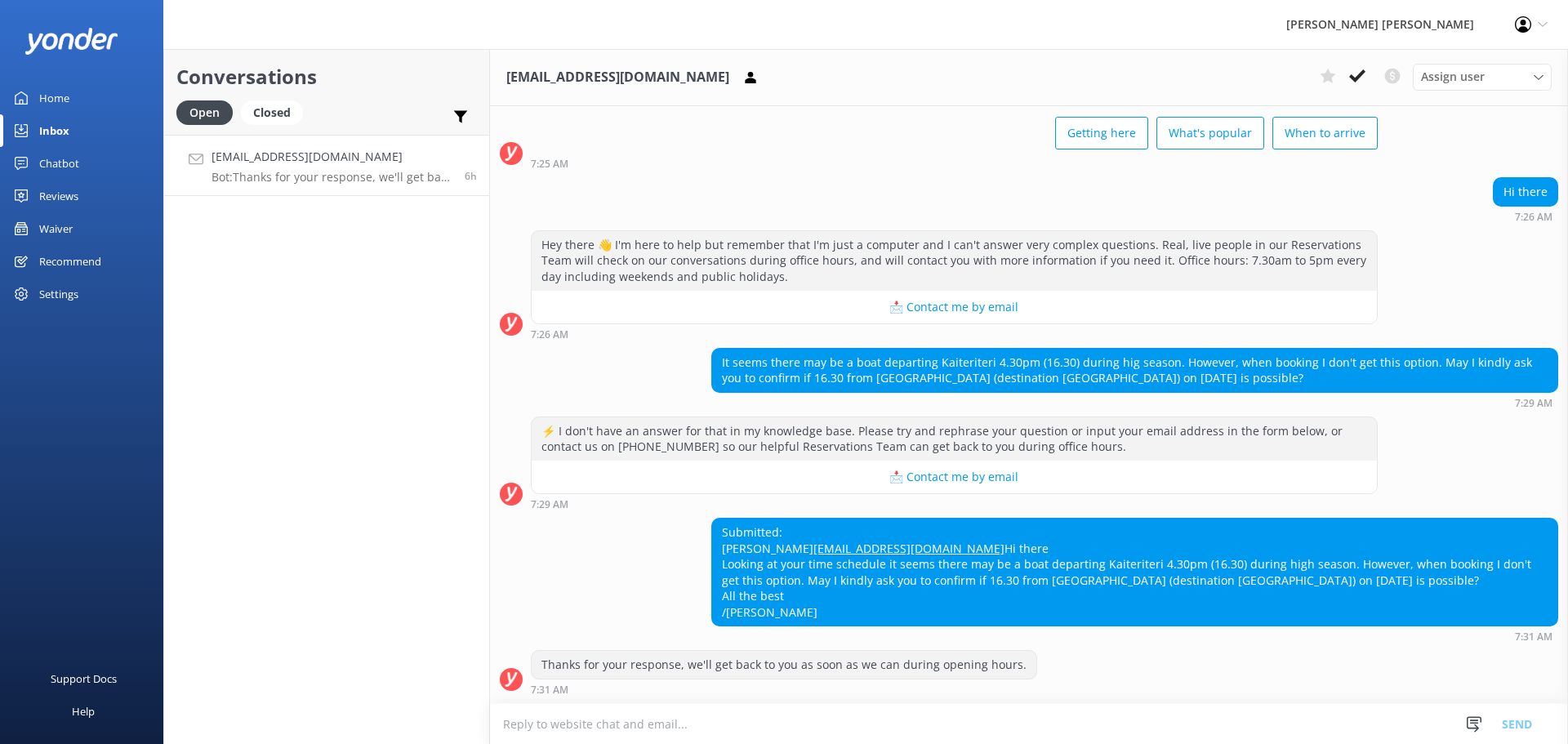
scroll to position [125, 0]
click at [330, 177] on p "Bot: Thanks for your response, we'll get back to you as soon as we can during o…" at bounding box center [332, 178] width 241 height 15
click at [577, 723] on textarea at bounding box center [1028, 724] width 1077 height 40
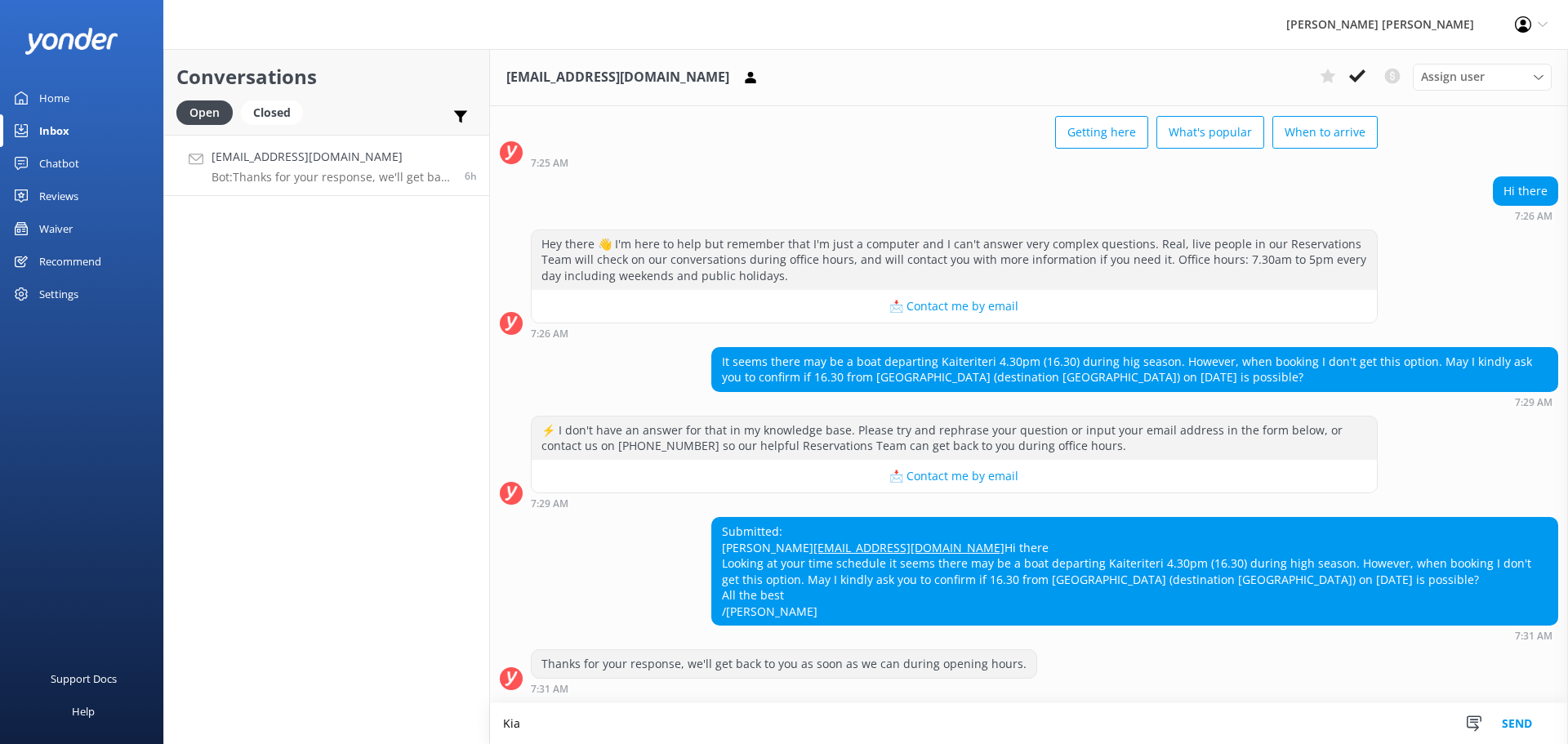
scroll to position [125, 0]
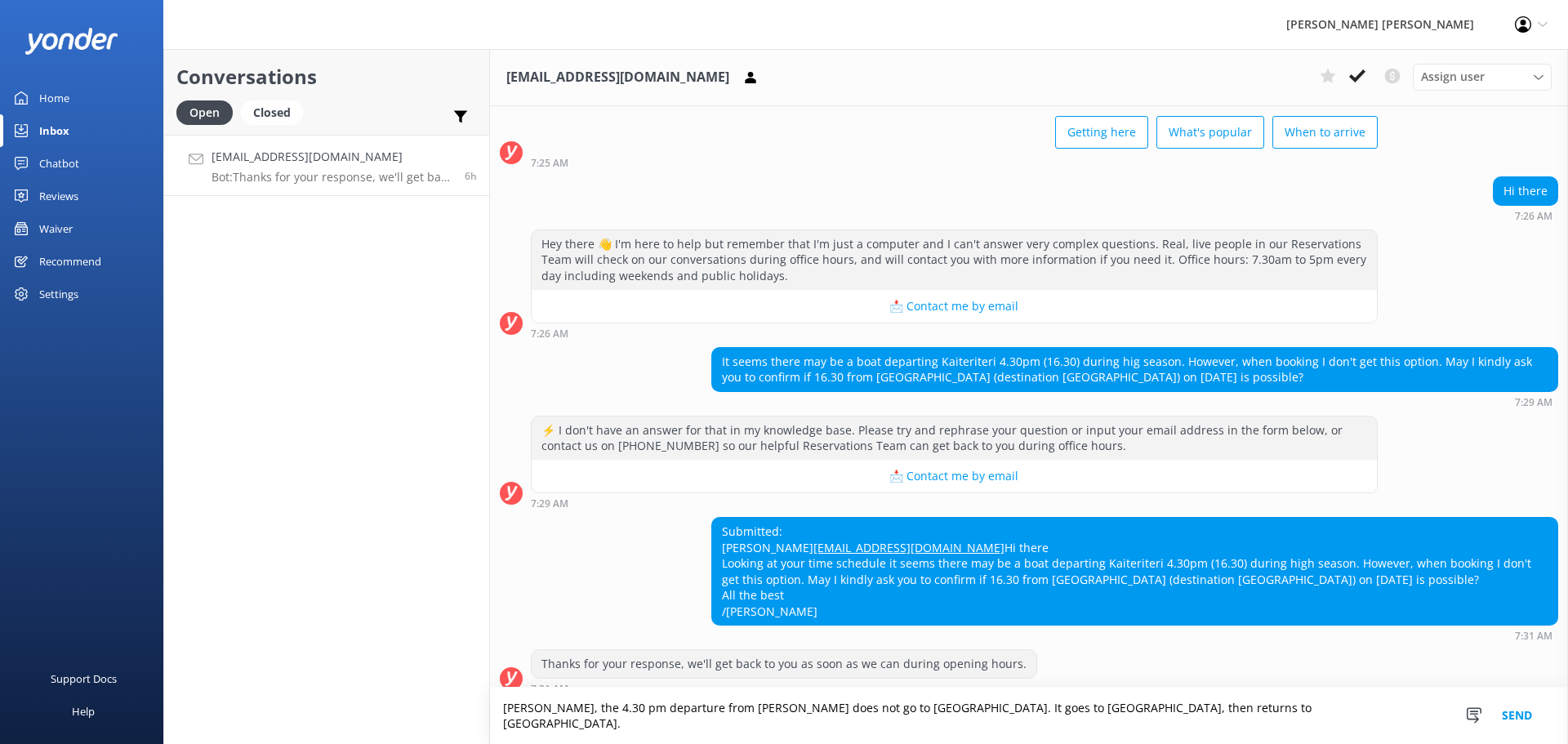
type textarea "Kia Ora, the 4.30 pm departure from Kaiteriteri does not go to Awaroa. It goes …"
click at [1512, 725] on button "Send" at bounding box center [1517, 716] width 61 height 56
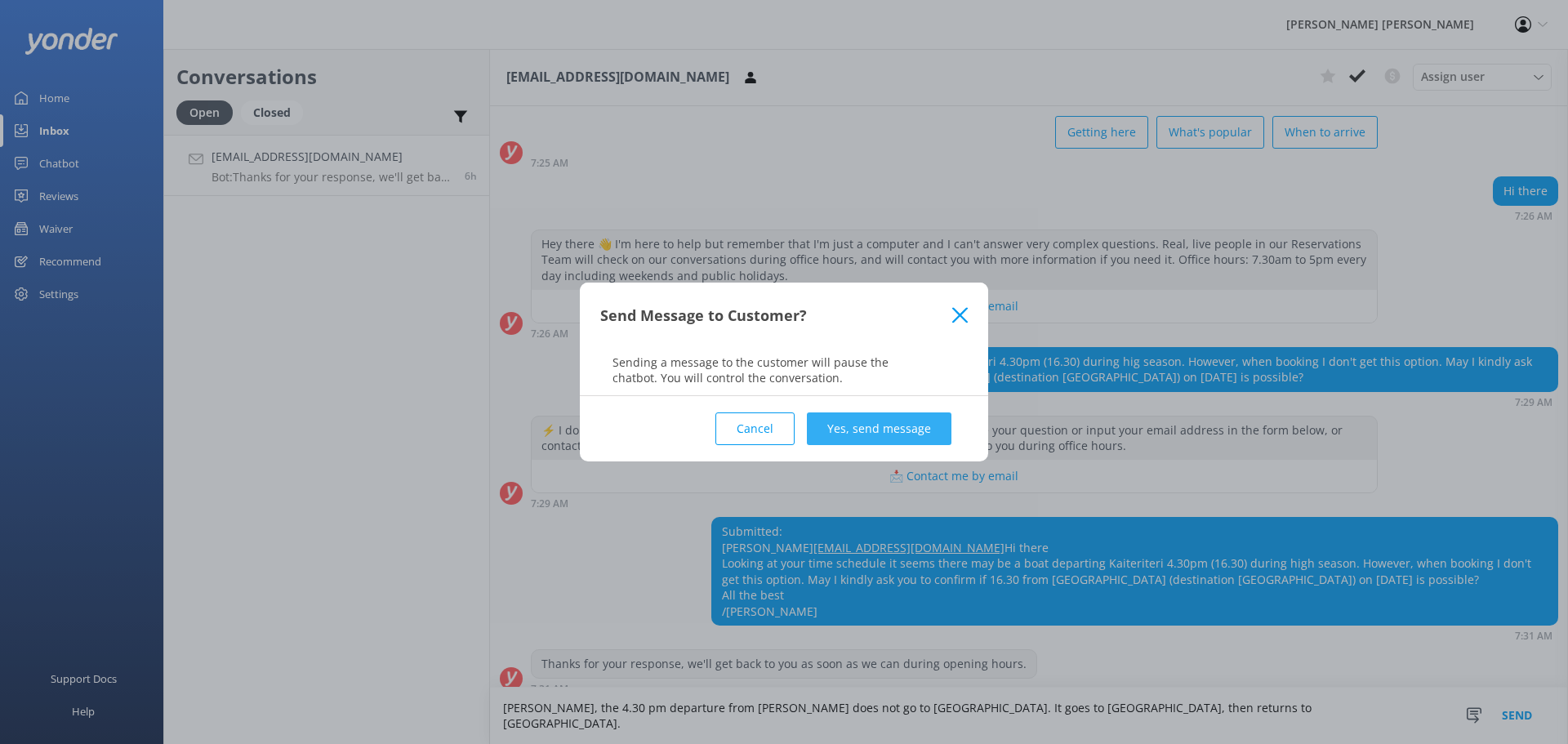
click at [873, 435] on button "Yes, send message" at bounding box center [879, 428] width 144 height 32
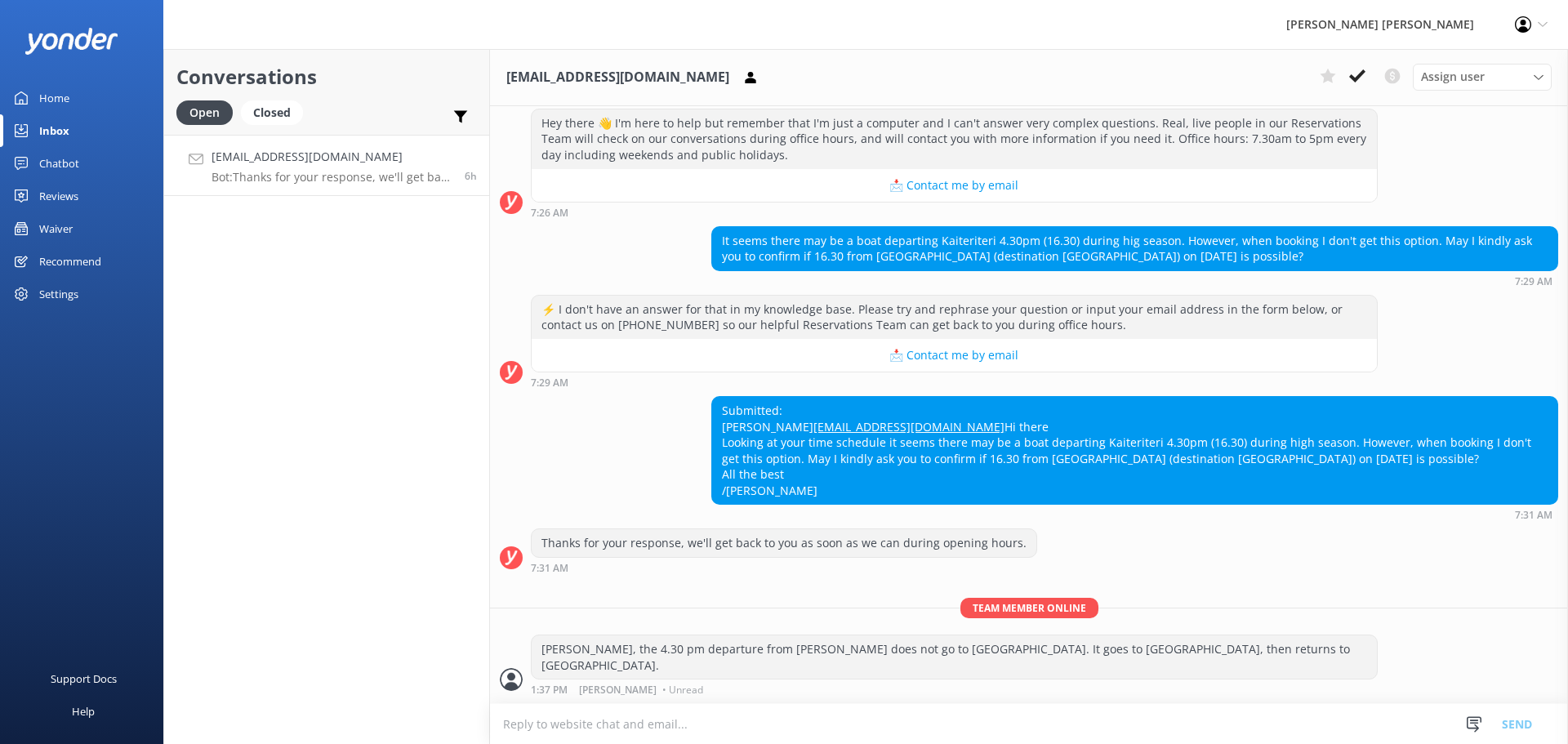
scroll to position [230, 0]
click at [348, 176] on p "Bot: Thanks for your response, we'll get back to you as soon as we can during o…" at bounding box center [332, 178] width 241 height 15
click at [1350, 78] on icon at bounding box center [1357, 76] width 17 height 17
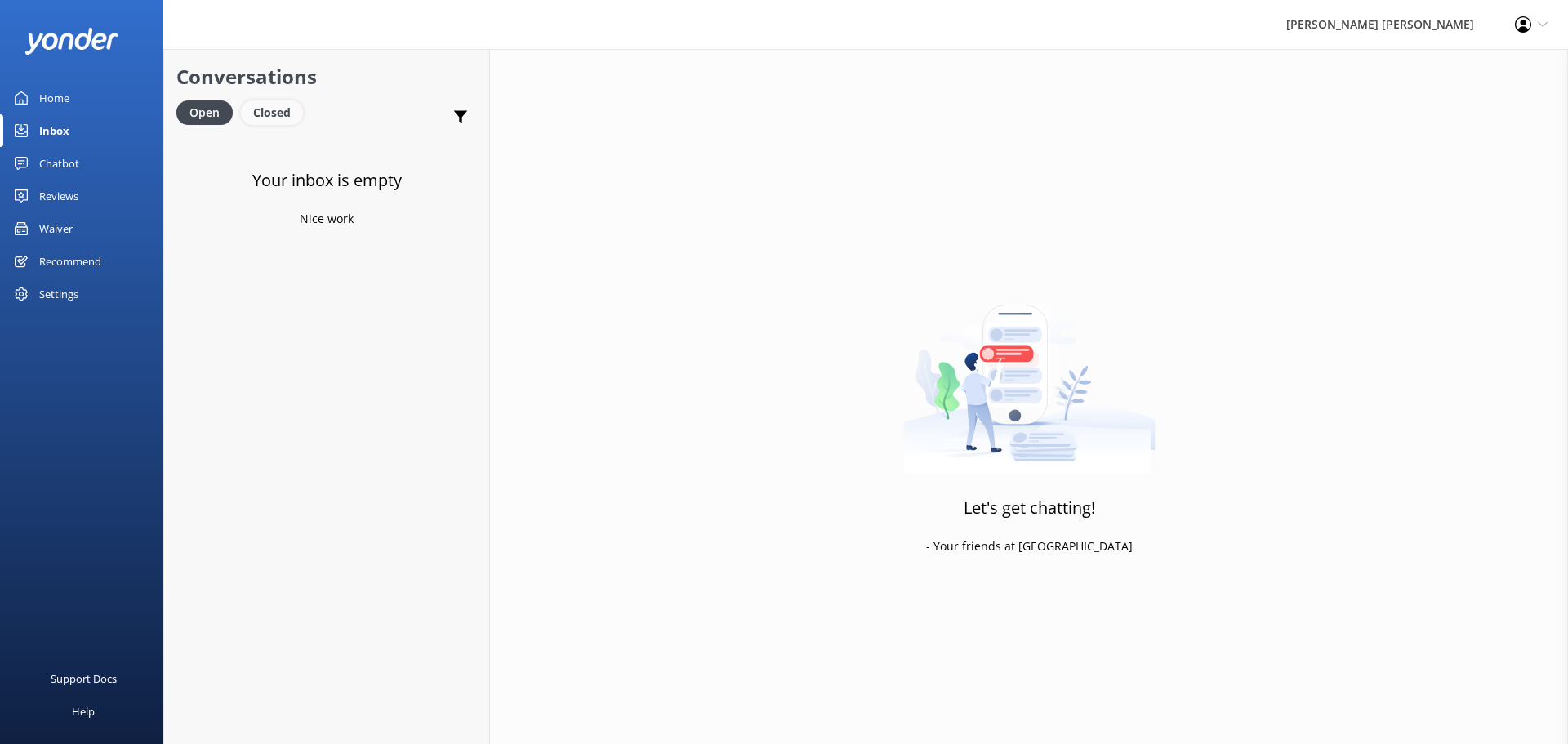
click at [261, 112] on div "Closed" at bounding box center [271, 113] width 62 height 25
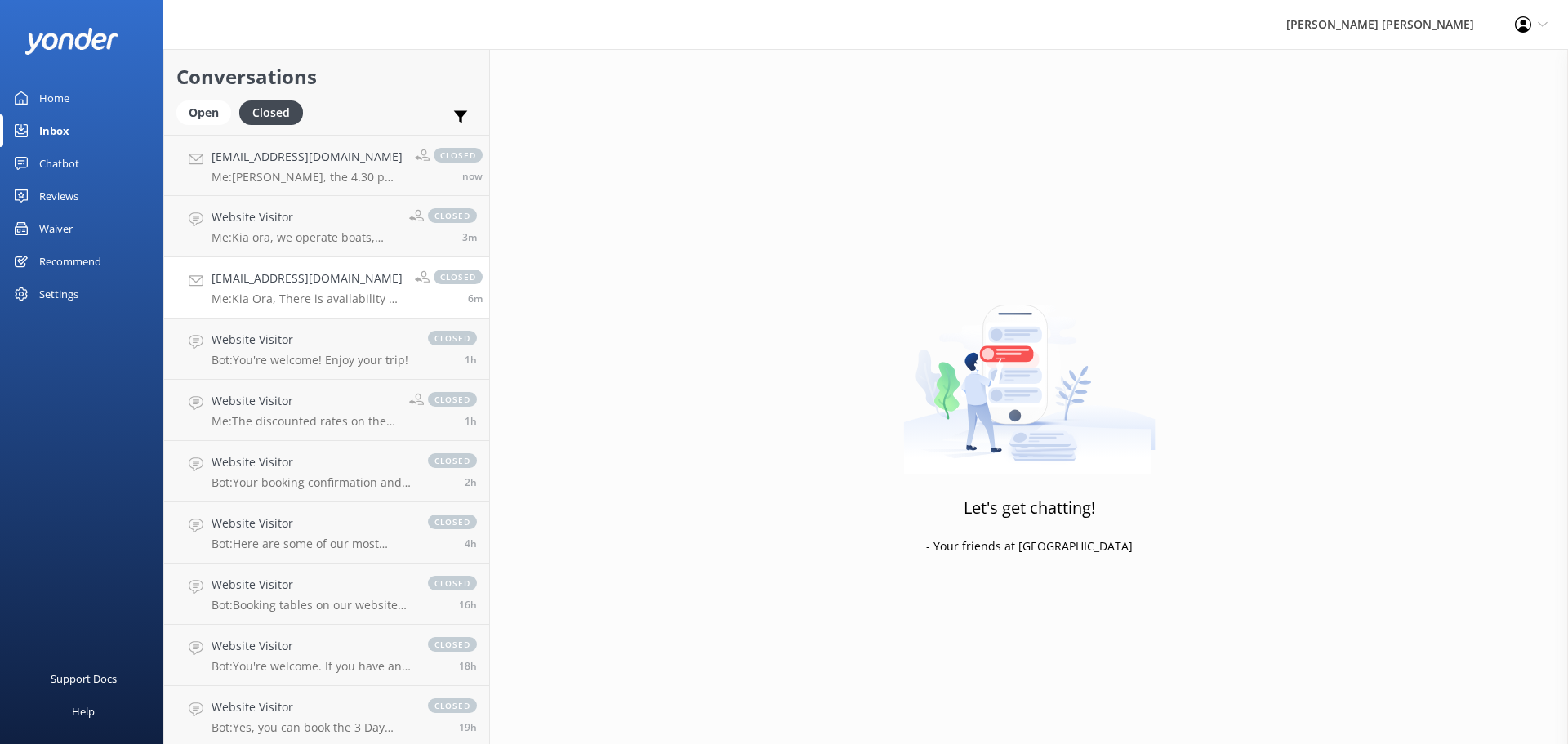
click at [281, 290] on div "jj@jjhjc.co.uk Me: Kia Ora, There is availability on the 3 day walk departing o…" at bounding box center [307, 287] width 191 height 36
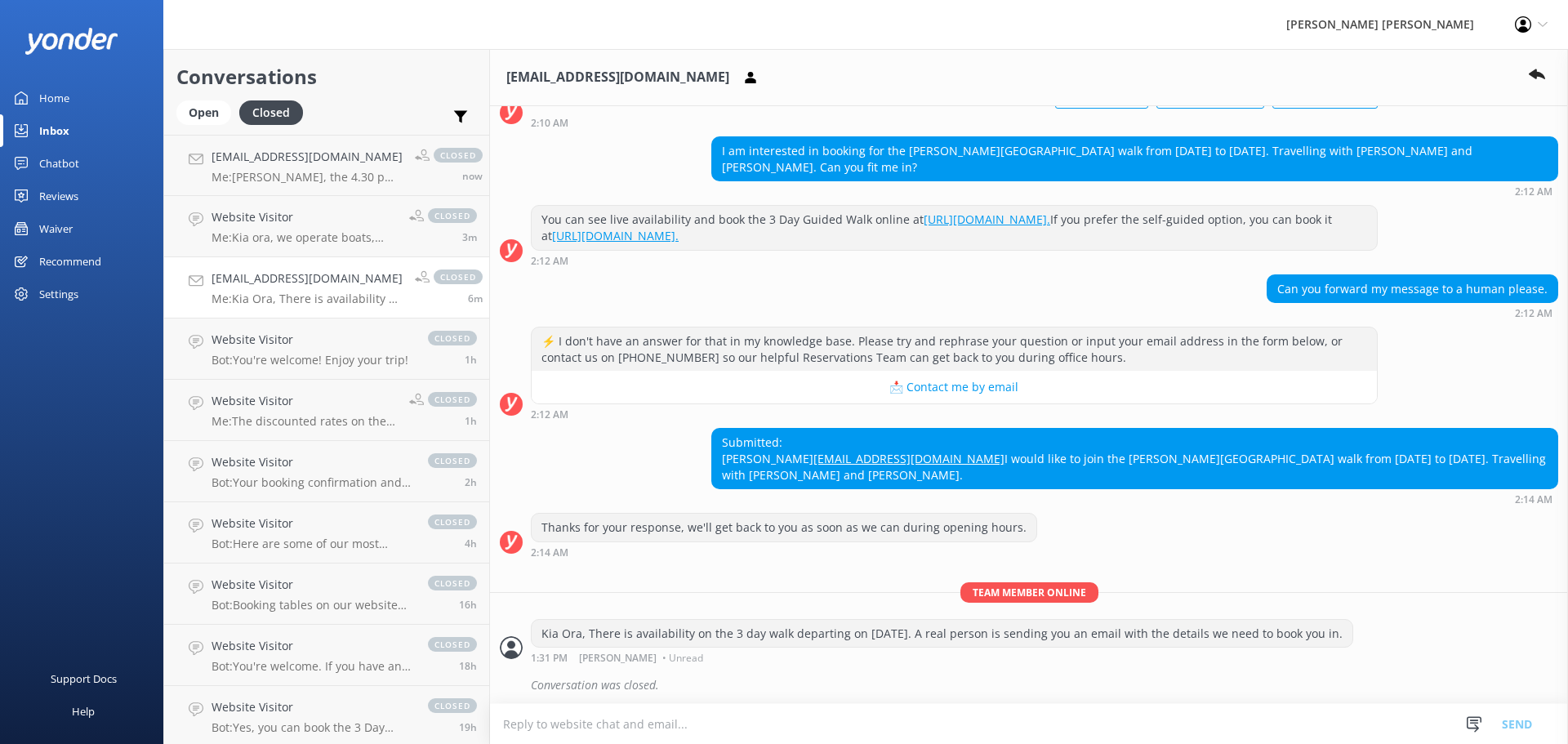
scroll to position [154, 0]
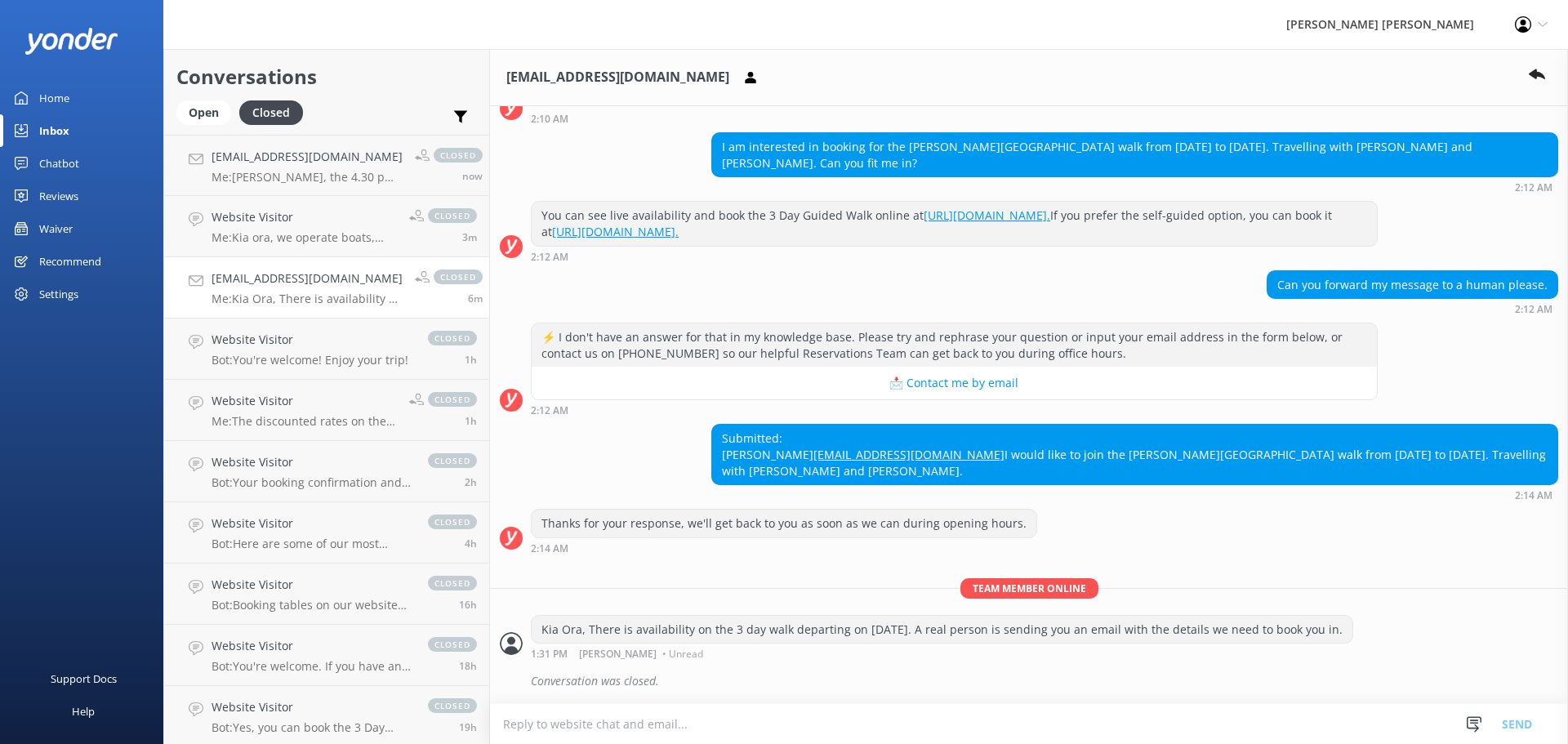
click at [281, 290] on div "jj@jjhjc.co.uk Me: Kia Ora, There is availability on the 3 day walk departing o…" at bounding box center [307, 287] width 191 height 36
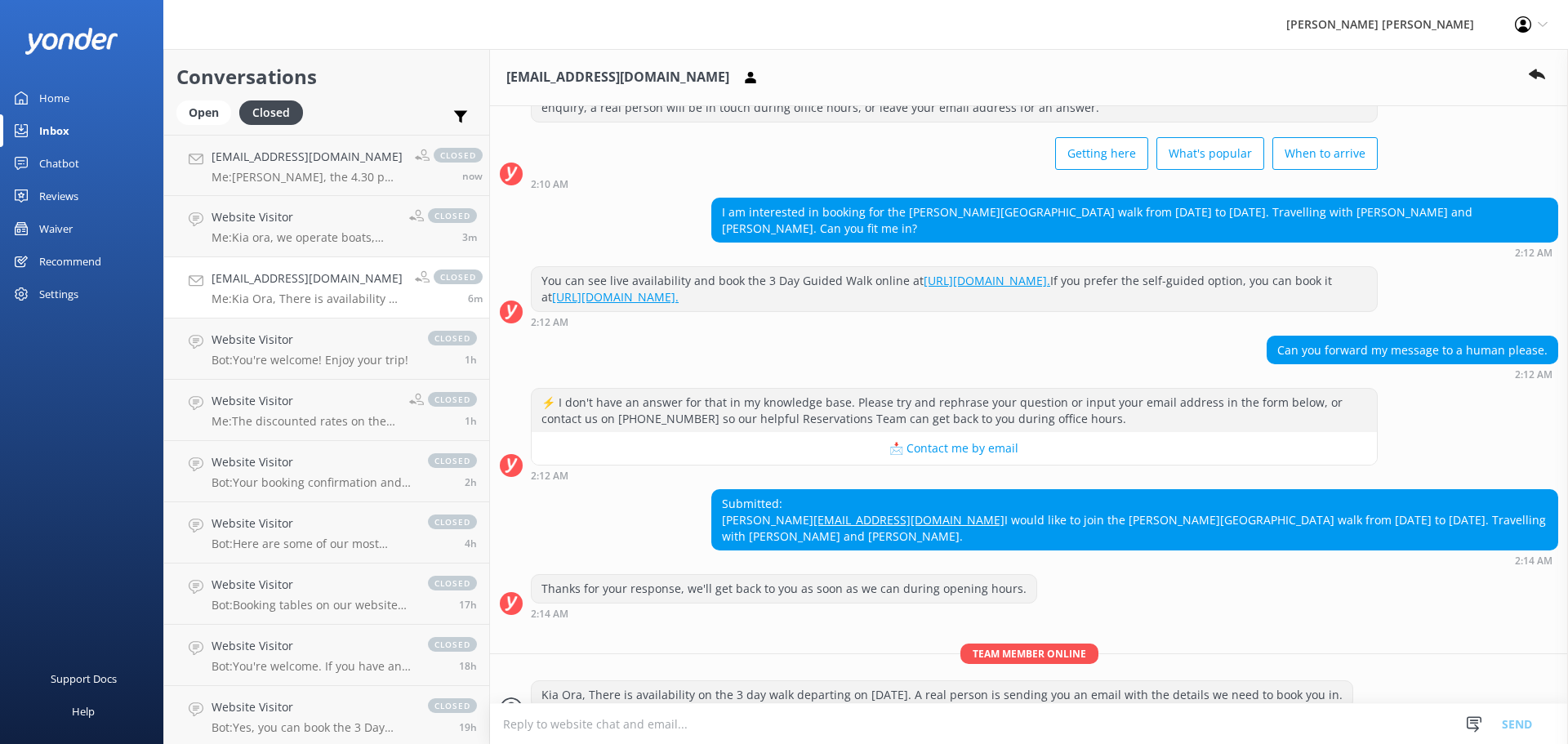
click at [1541, 76] on use at bounding box center [1536, 75] width 17 height 11
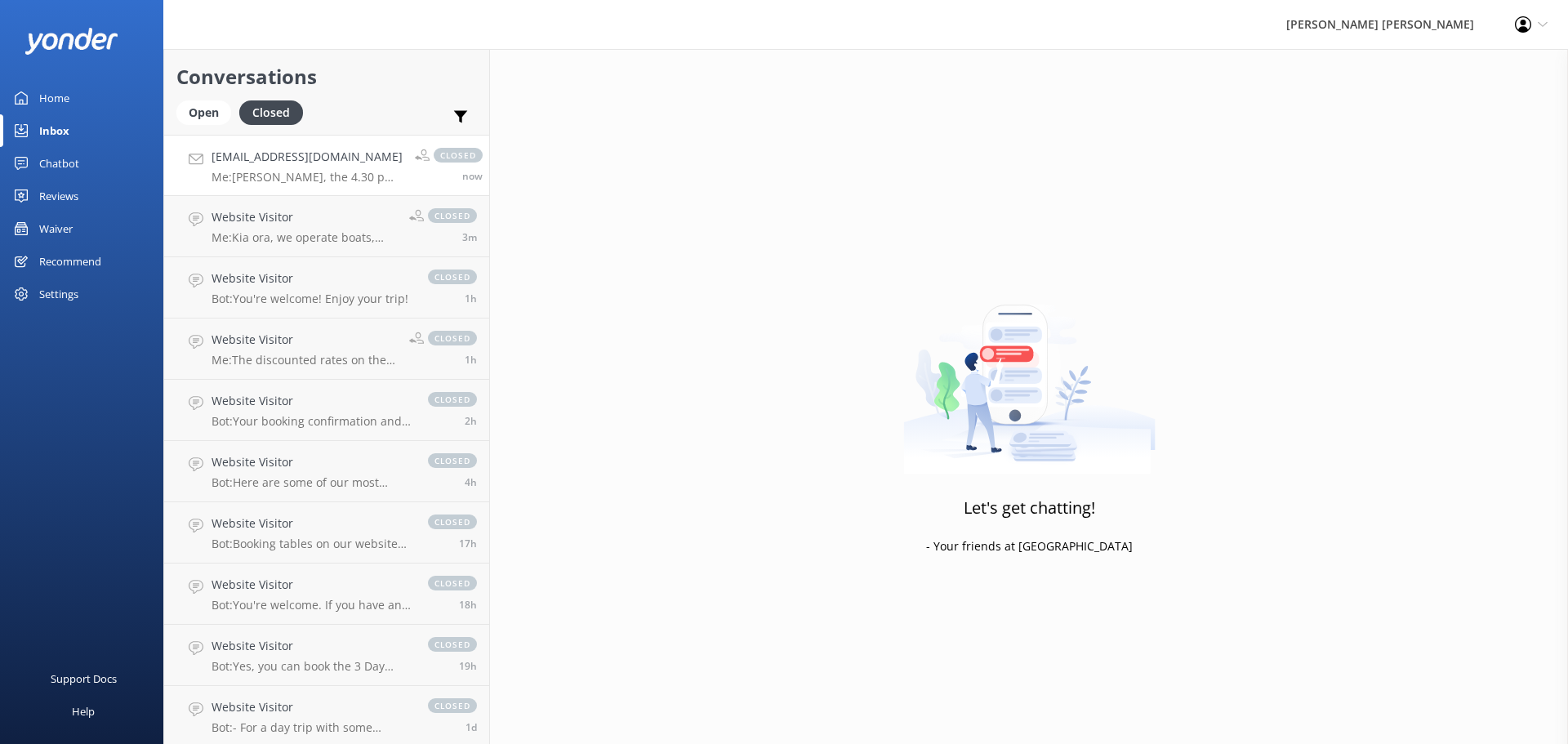
click at [291, 161] on h4 "[EMAIL_ADDRESS][DOMAIN_NAME]" at bounding box center [307, 157] width 191 height 18
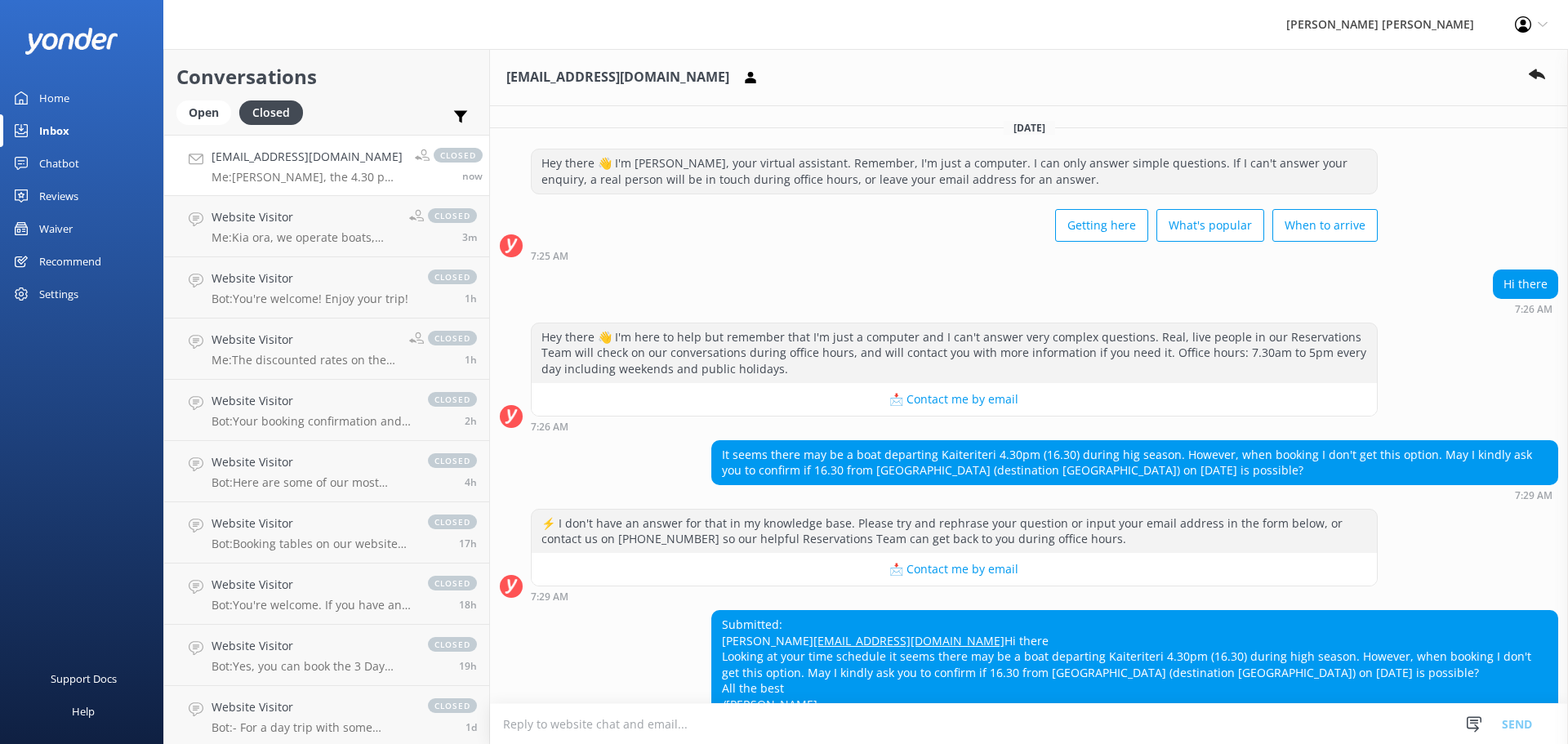
scroll to position [267, 0]
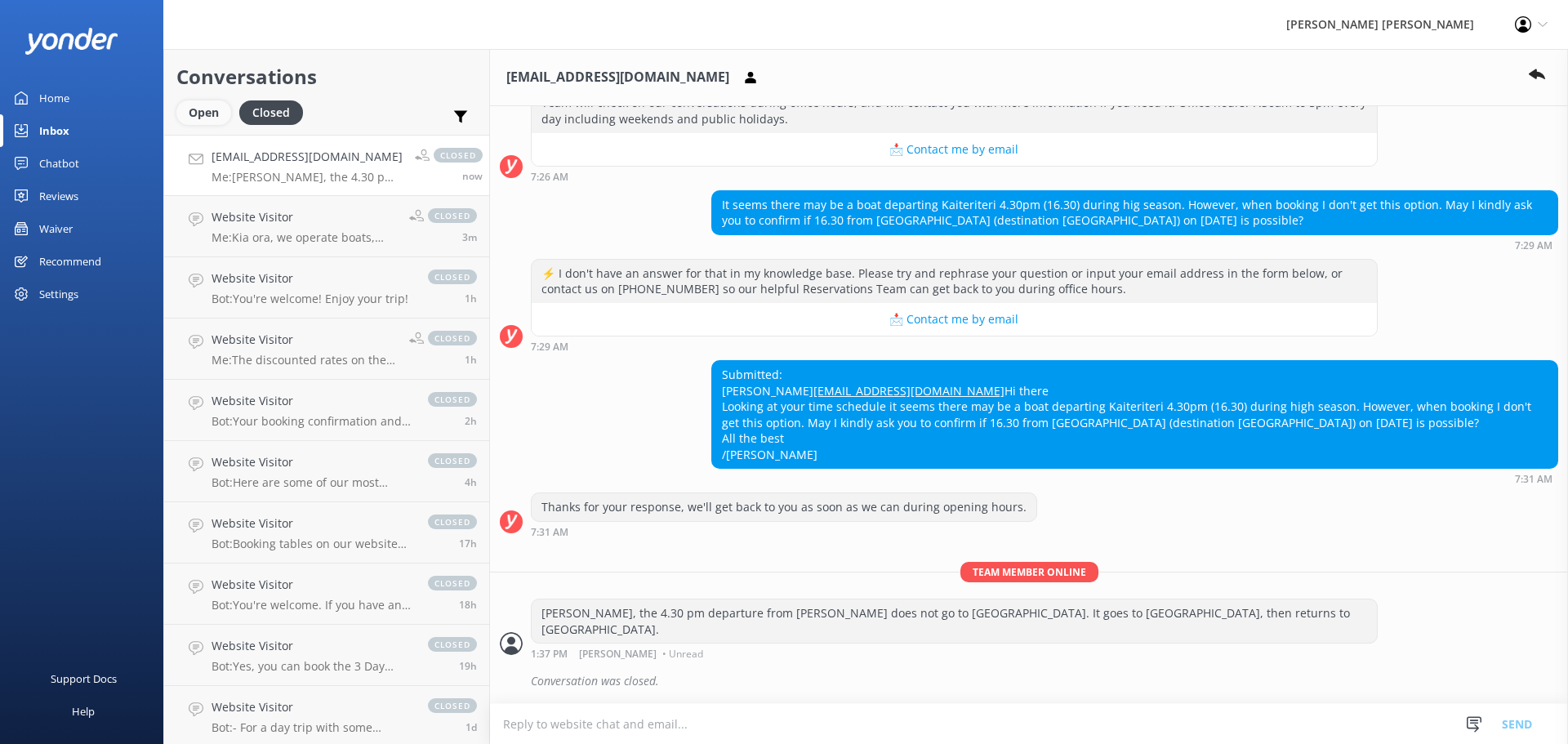
click at [209, 110] on div "Open" at bounding box center [203, 113] width 55 height 25
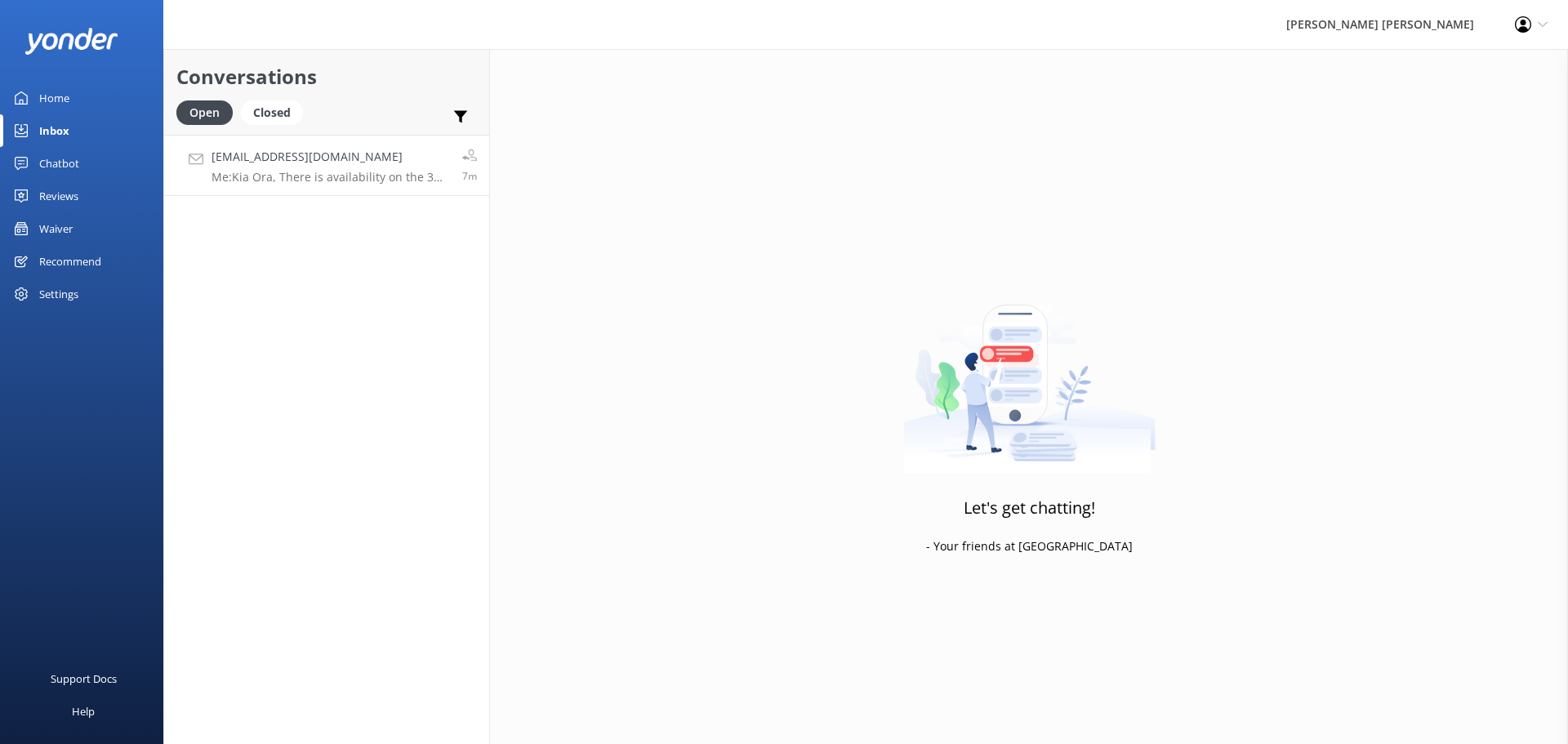
click at [319, 183] on p "Me: Kia Ora, There is availability on the 3 day walk departing on Feb 18, 2026.…" at bounding box center [330, 178] width 238 height 15
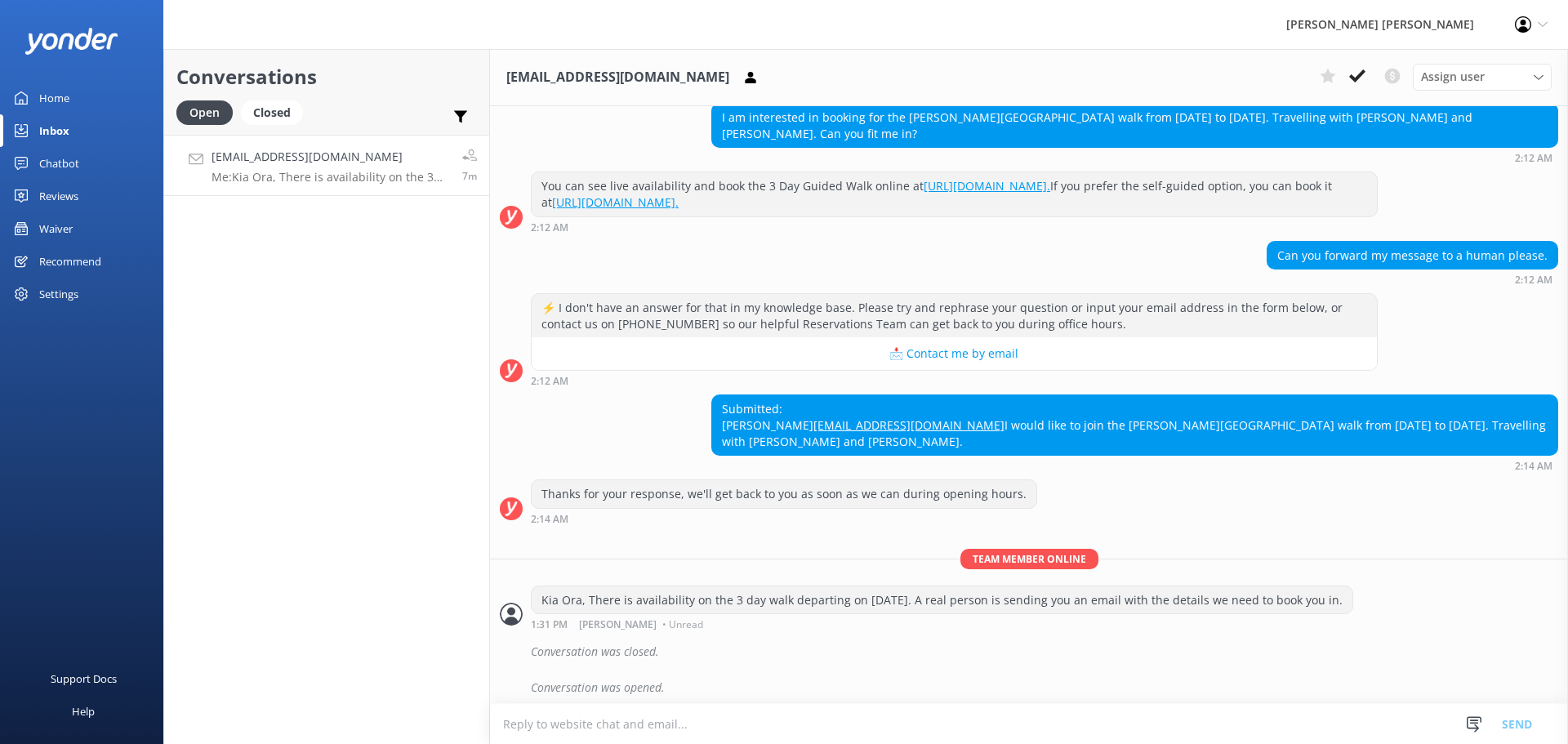
scroll to position [188, 0]
